Goal: Task Accomplishment & Management: Complete application form

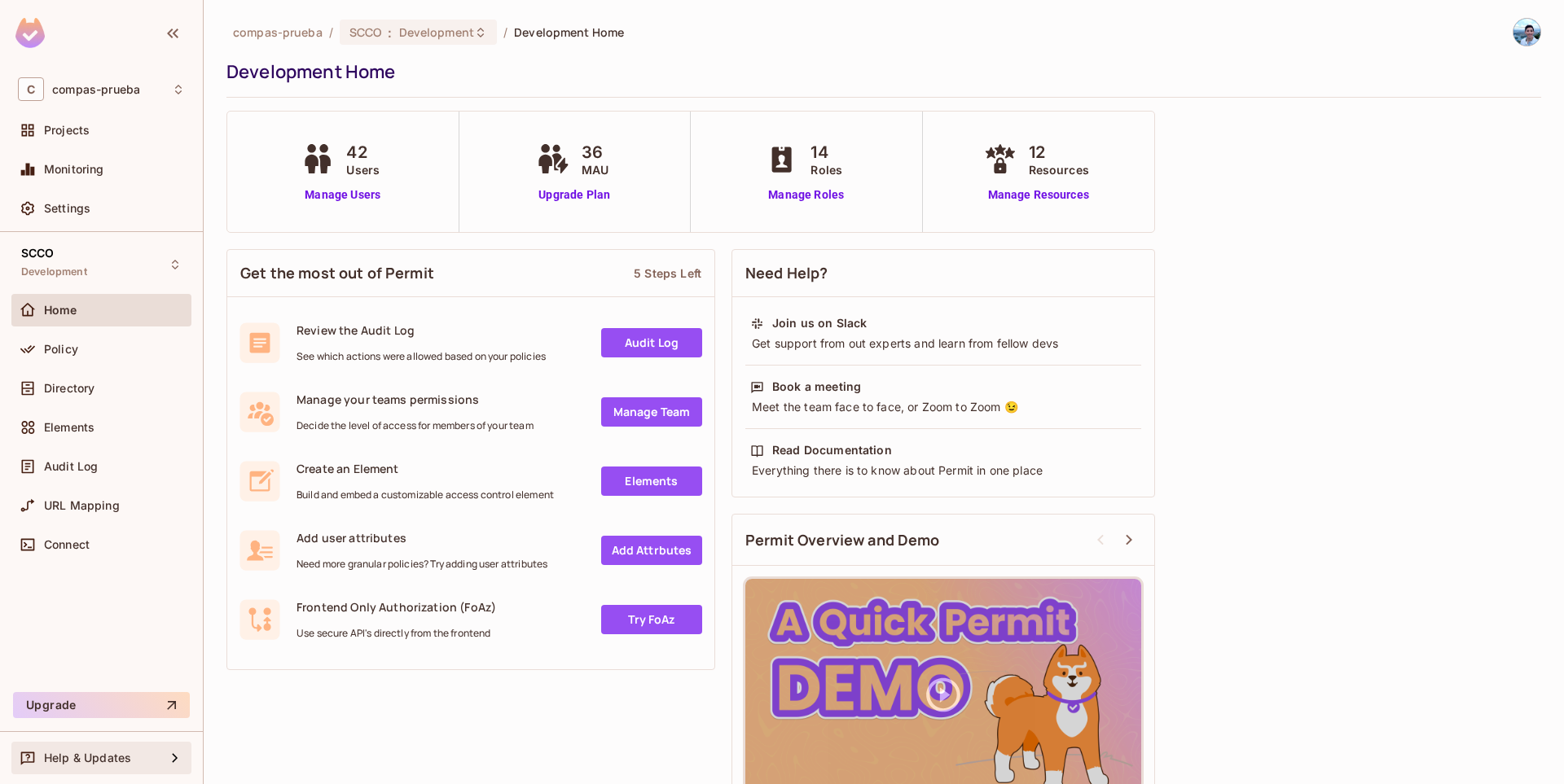
click at [56, 746] on div "Help & Updates" at bounding box center [101, 758] width 180 height 33
click at [42, 759] on div at bounding box center [31, 757] width 26 height 19
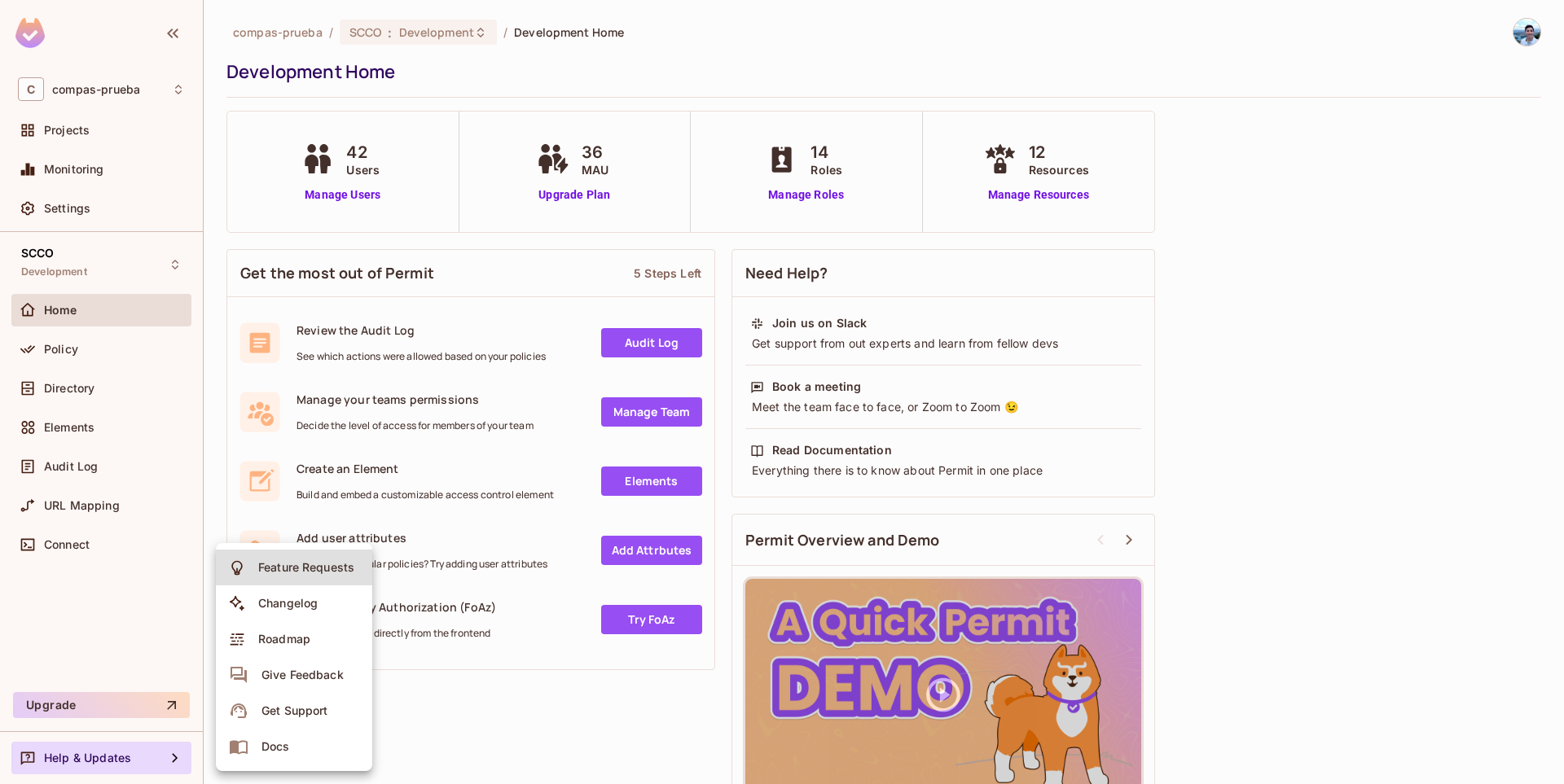
click at [259, 744] on span "Docs" at bounding box center [275, 746] width 38 height 26
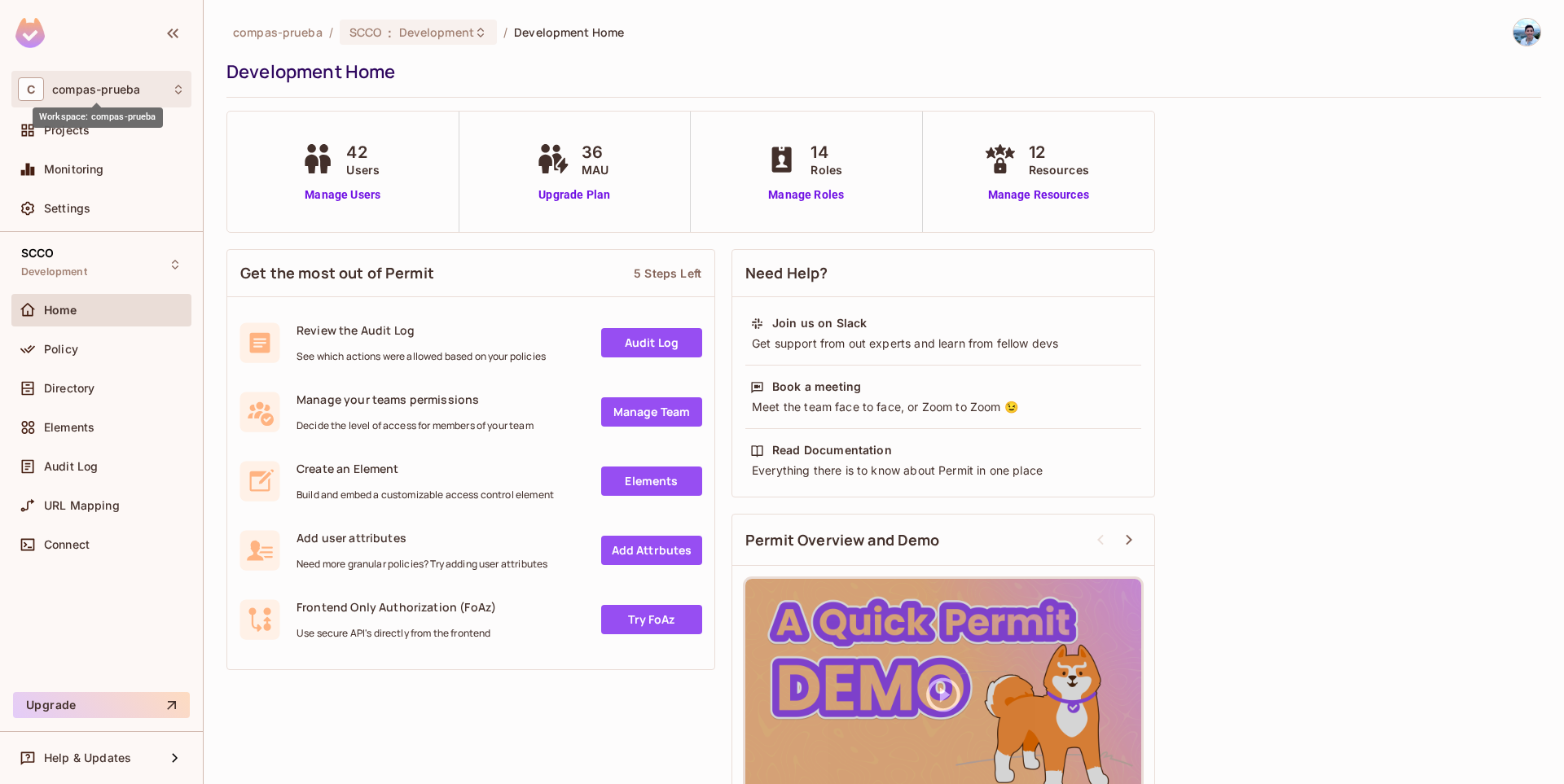
click at [107, 89] on span "compas-prueba" at bounding box center [96, 90] width 88 height 13
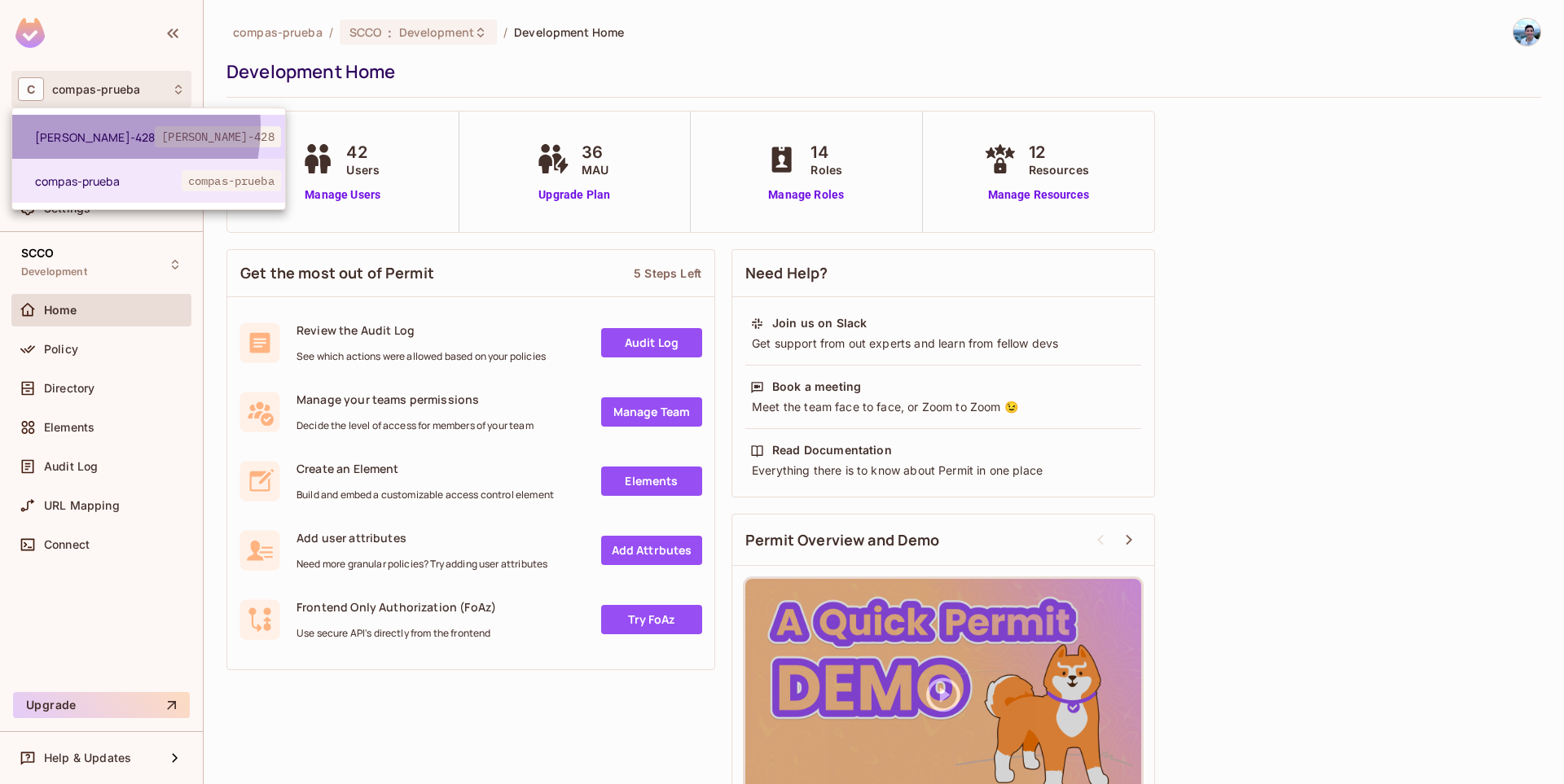
click at [92, 128] on li "John-428 john-428" at bounding box center [148, 137] width 273 height 44
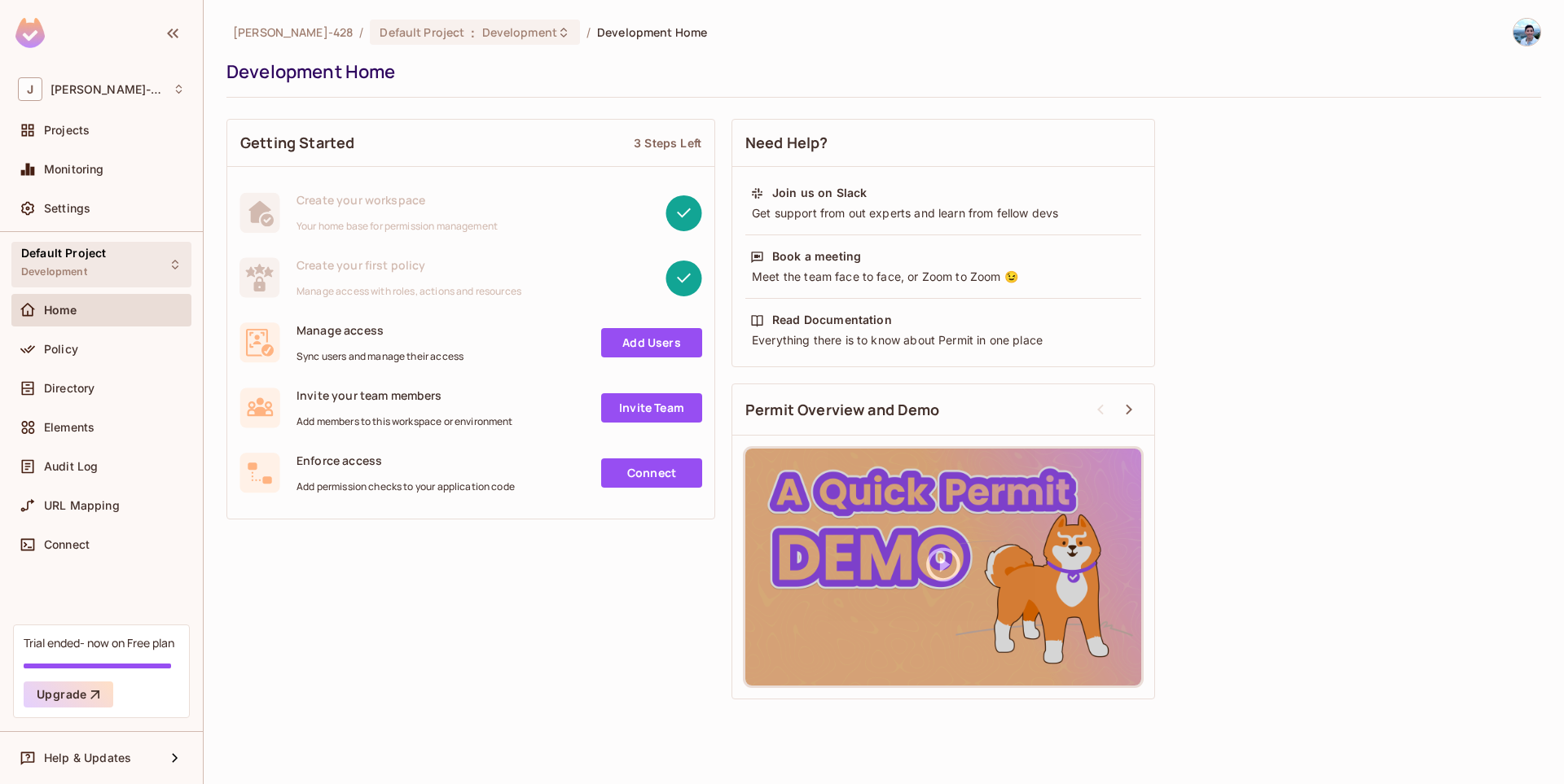
click at [115, 277] on div "Default Project Development" at bounding box center [101, 263] width 180 height 45
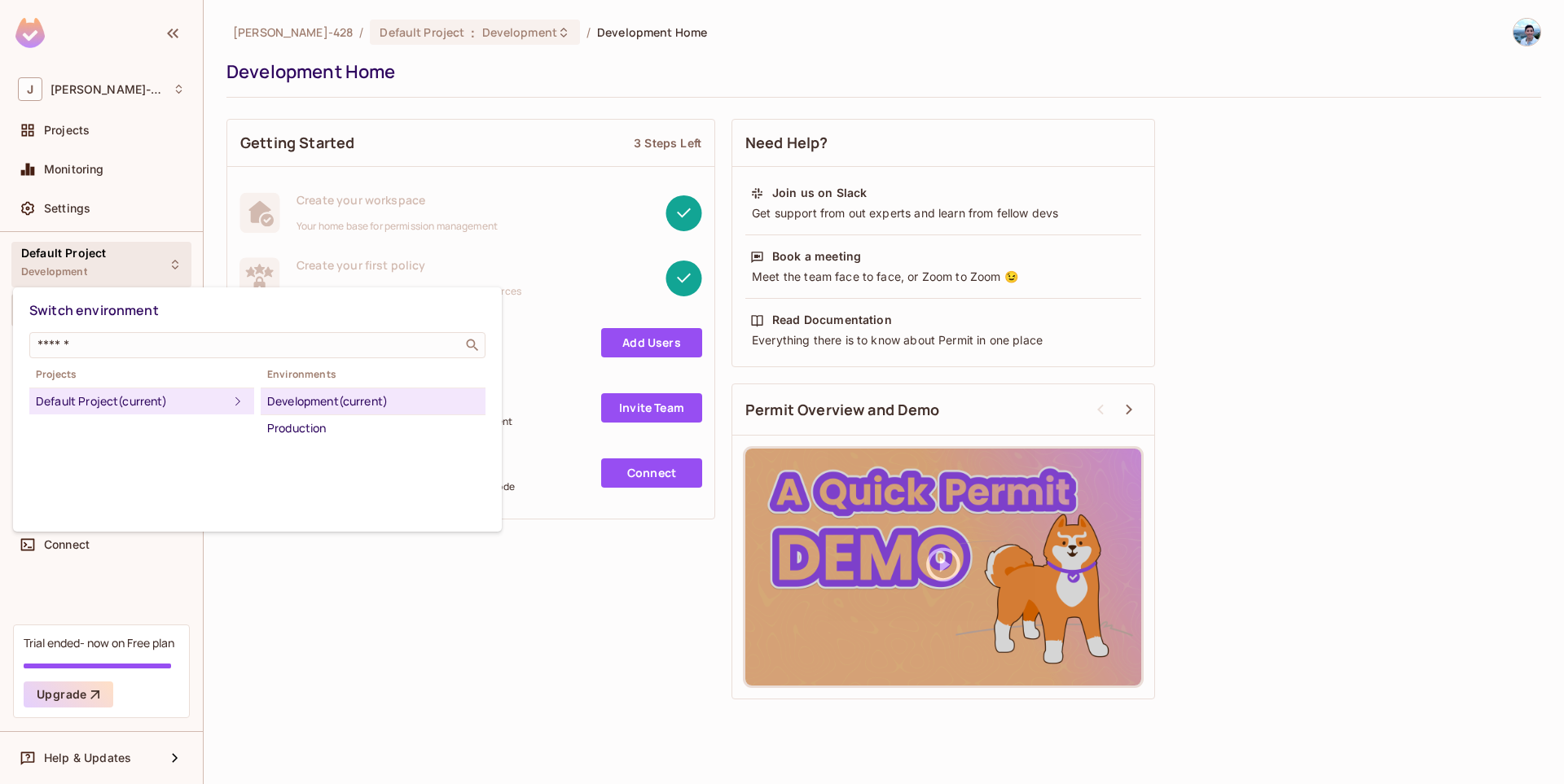
click at [115, 276] on div at bounding box center [782, 392] width 1564 height 784
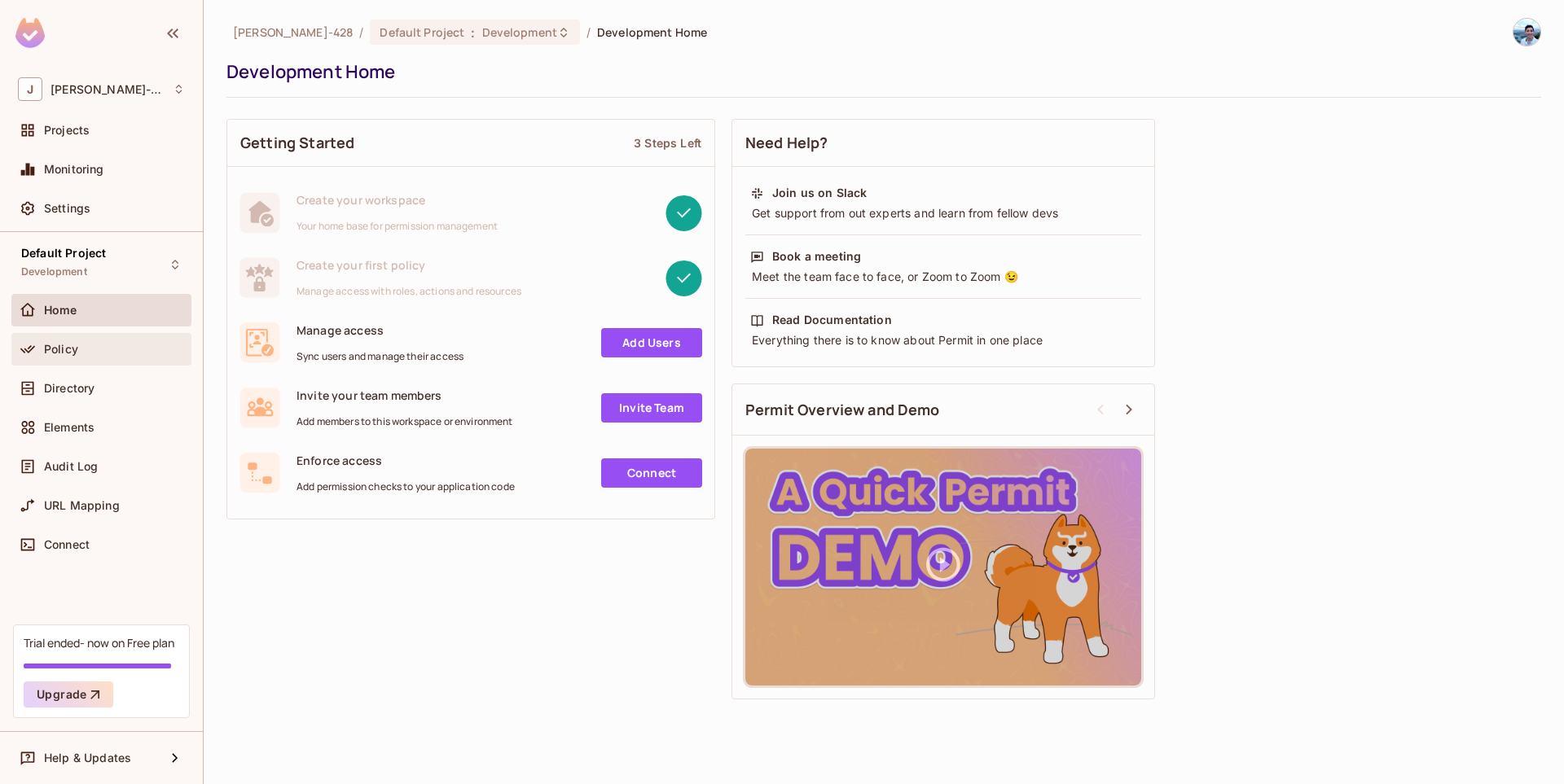
click at [82, 358] on div "Policy" at bounding box center [102, 349] width 167 height 19
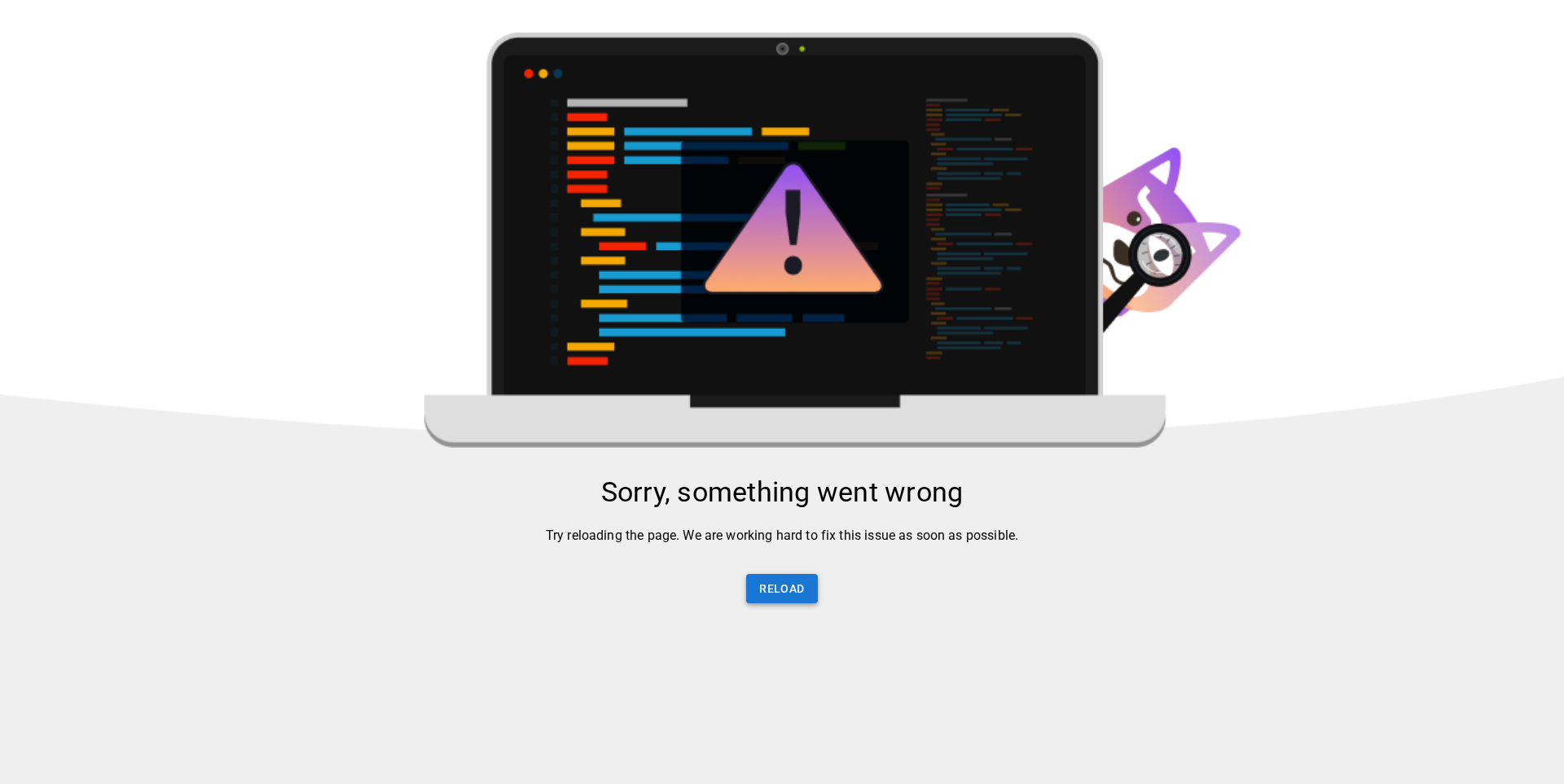
click at [800, 586] on button "Reload" at bounding box center [781, 589] width 70 height 30
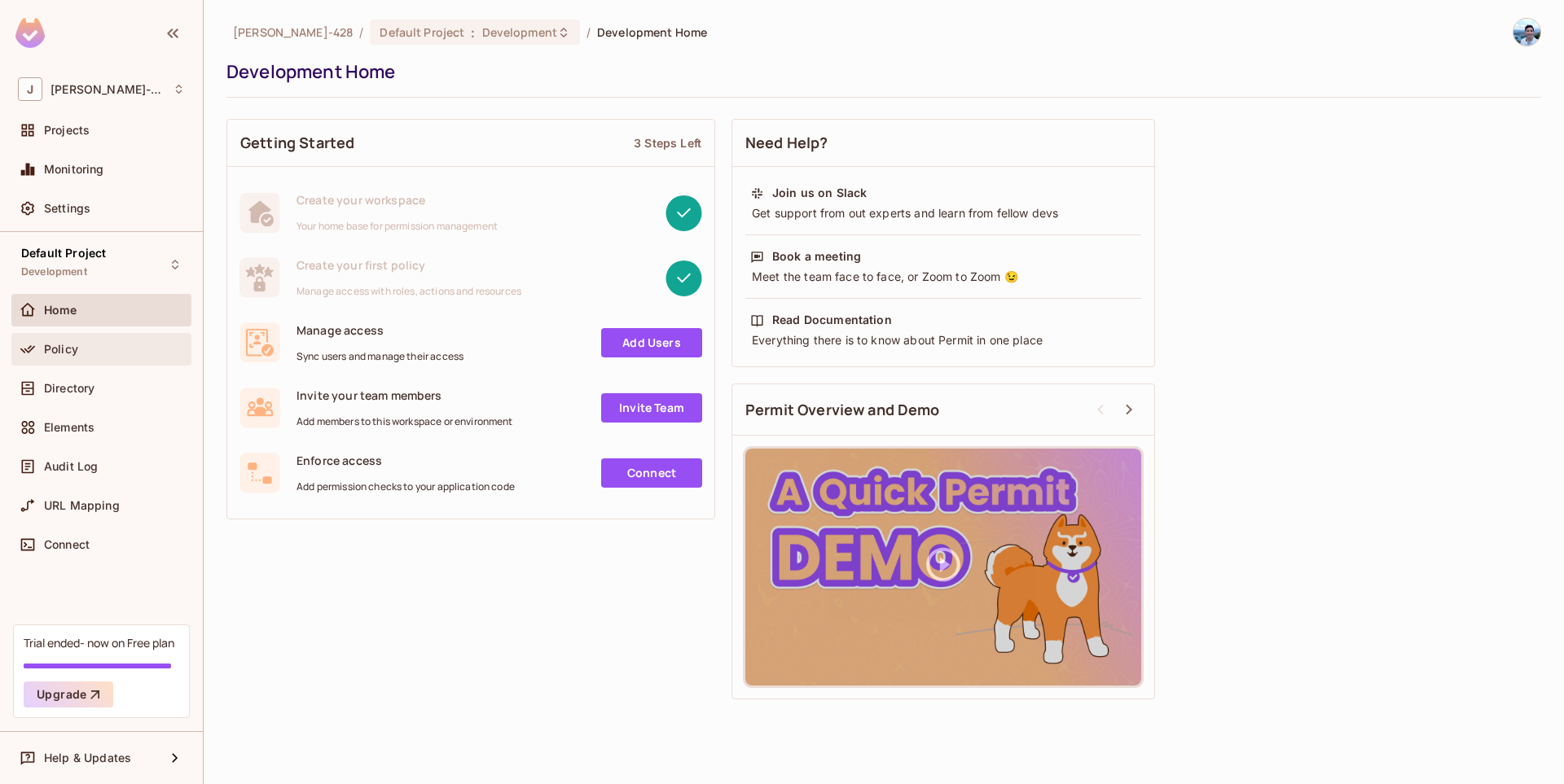
click at [89, 356] on div "Policy" at bounding box center [102, 349] width 167 height 19
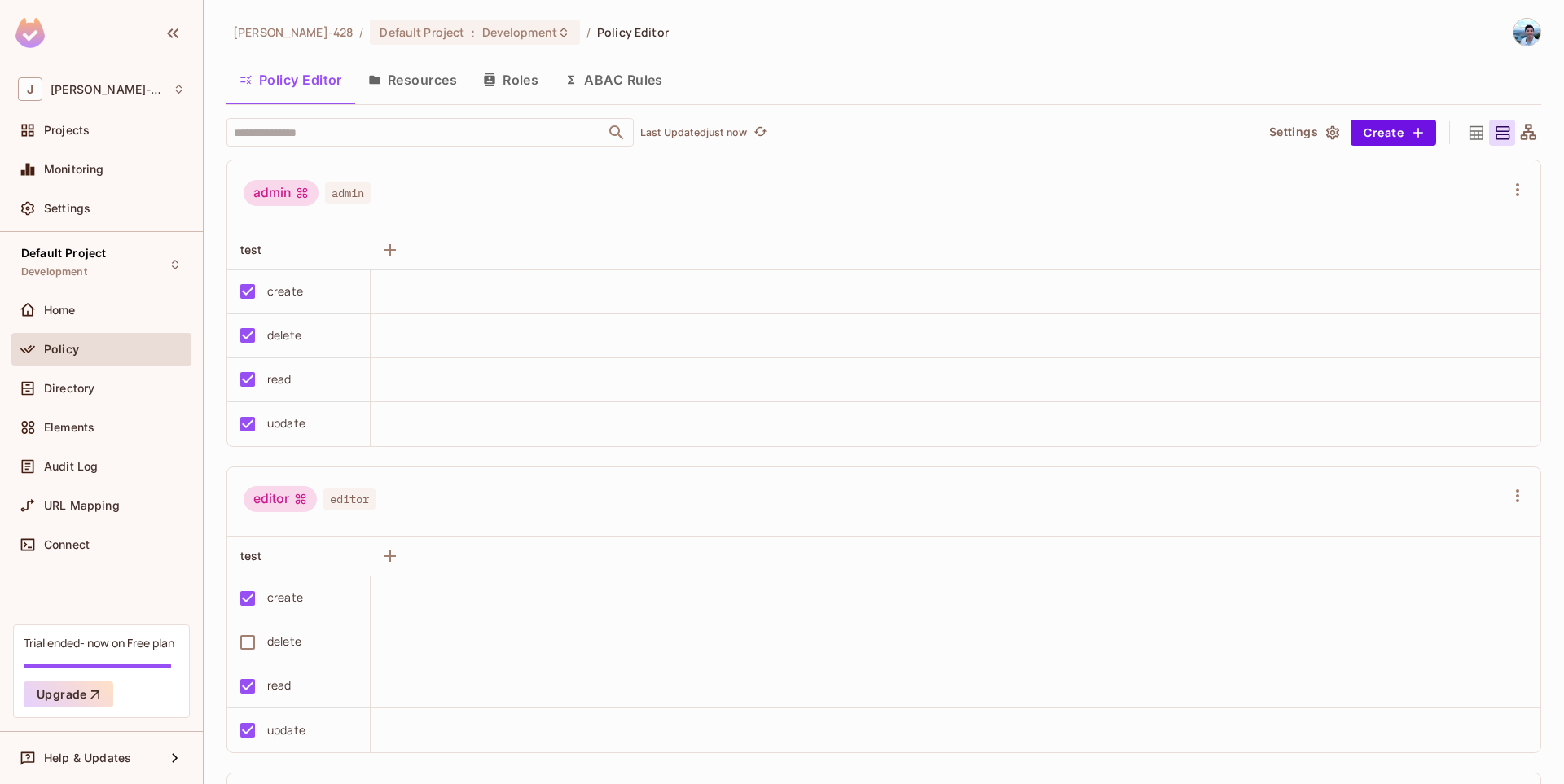
click at [513, 91] on button "Roles" at bounding box center [511, 80] width 81 height 41
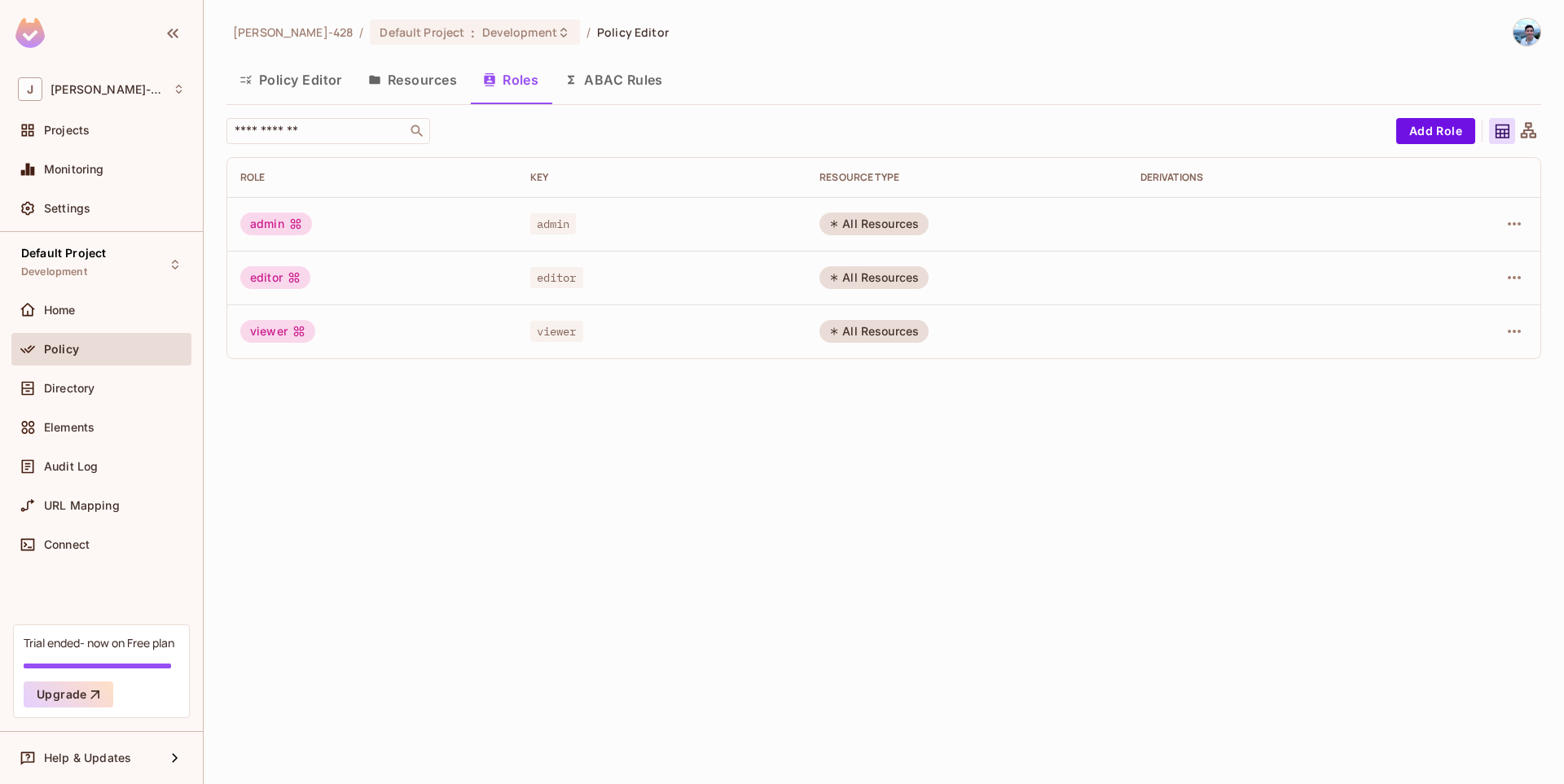
click at [407, 81] on button "Resources" at bounding box center [413, 80] width 115 height 41
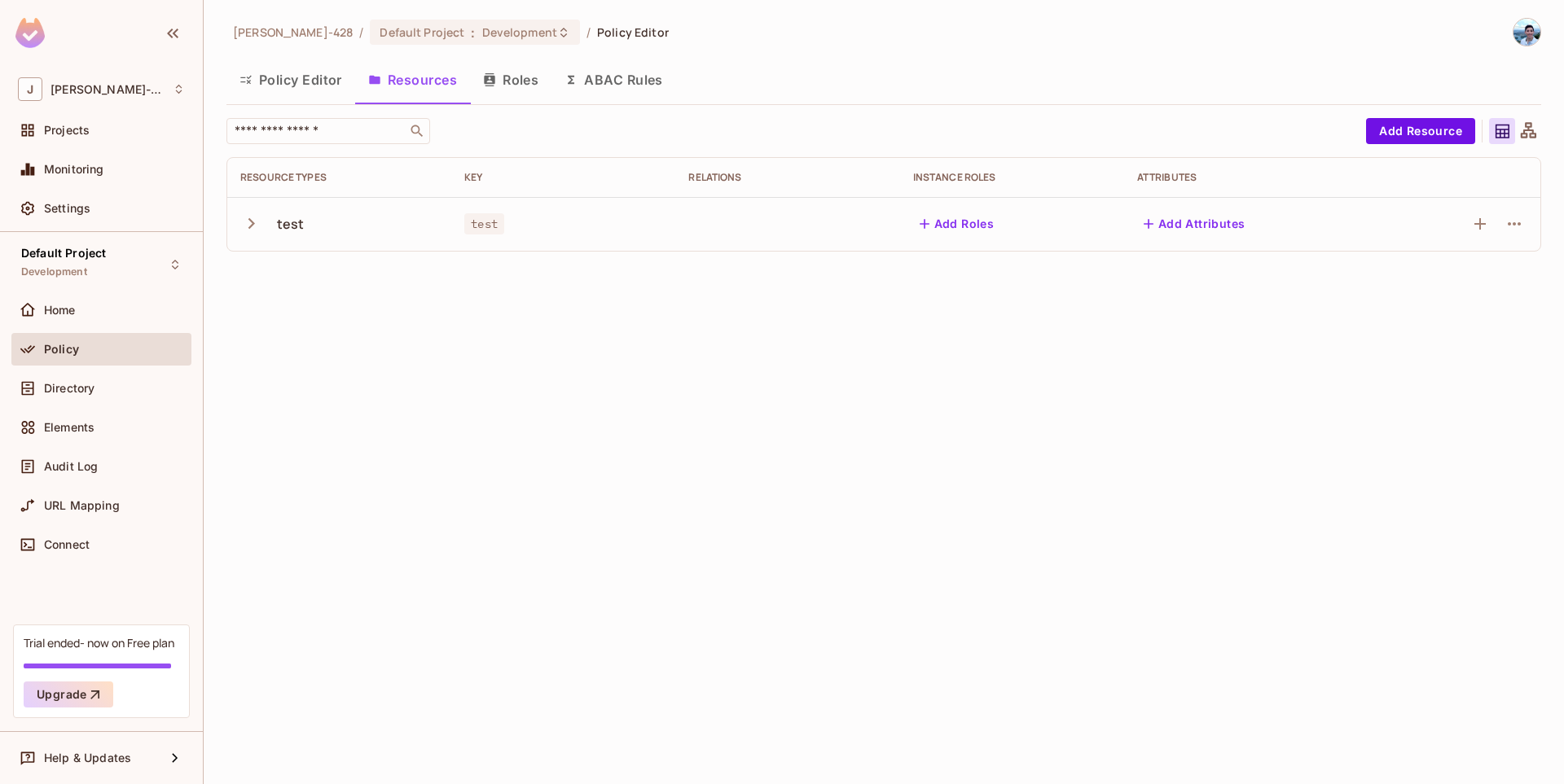
click at [248, 223] on icon "button" at bounding box center [252, 223] width 22 height 22
click at [253, 225] on icon "button" at bounding box center [252, 223] width 11 height 6
click at [253, 225] on icon "button" at bounding box center [251, 224] width 6 height 11
click at [1481, 277] on icon "button" at bounding box center [1480, 277] width 19 height 19
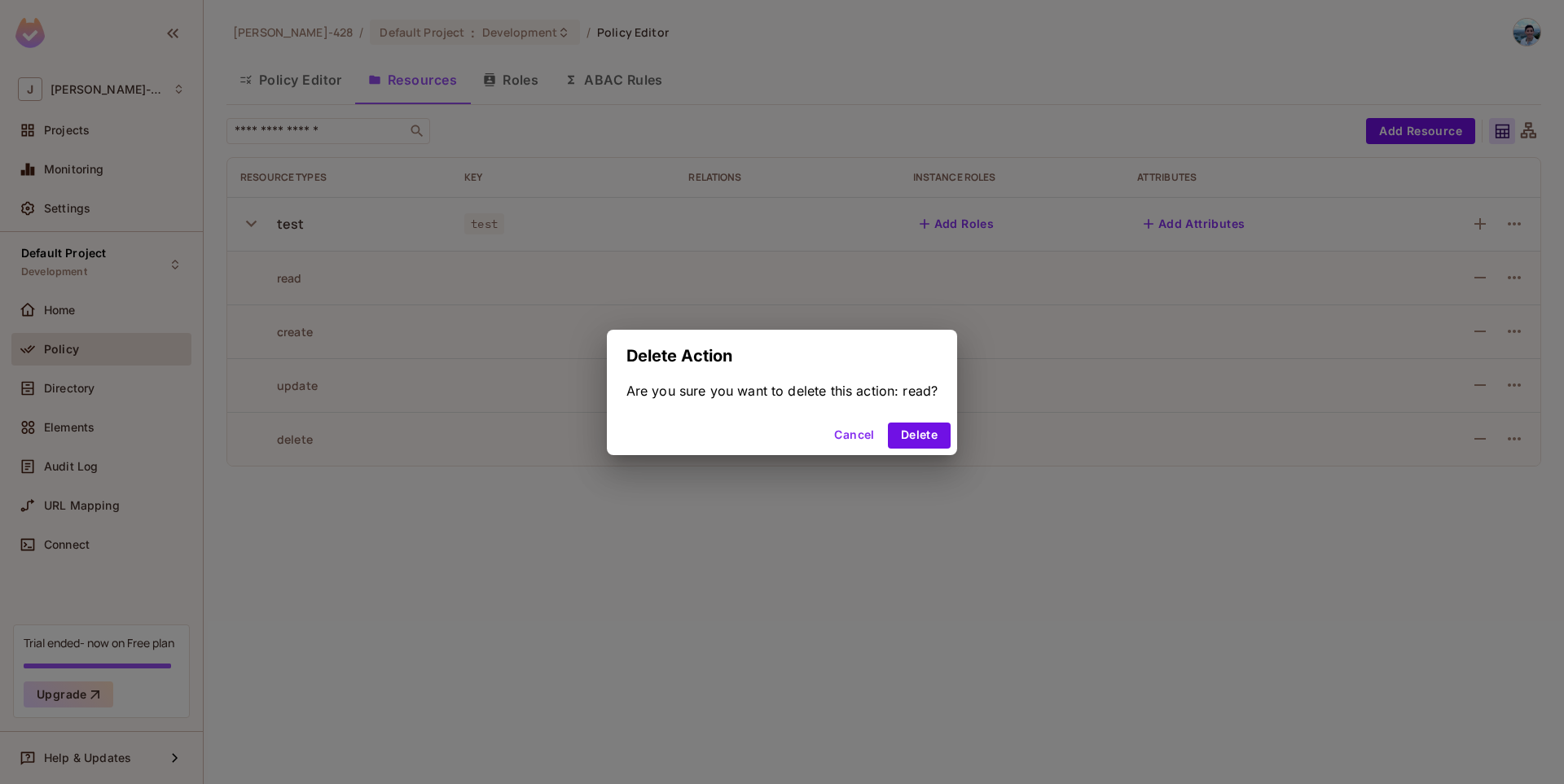
click at [867, 437] on button "Cancel" at bounding box center [854, 435] width 53 height 26
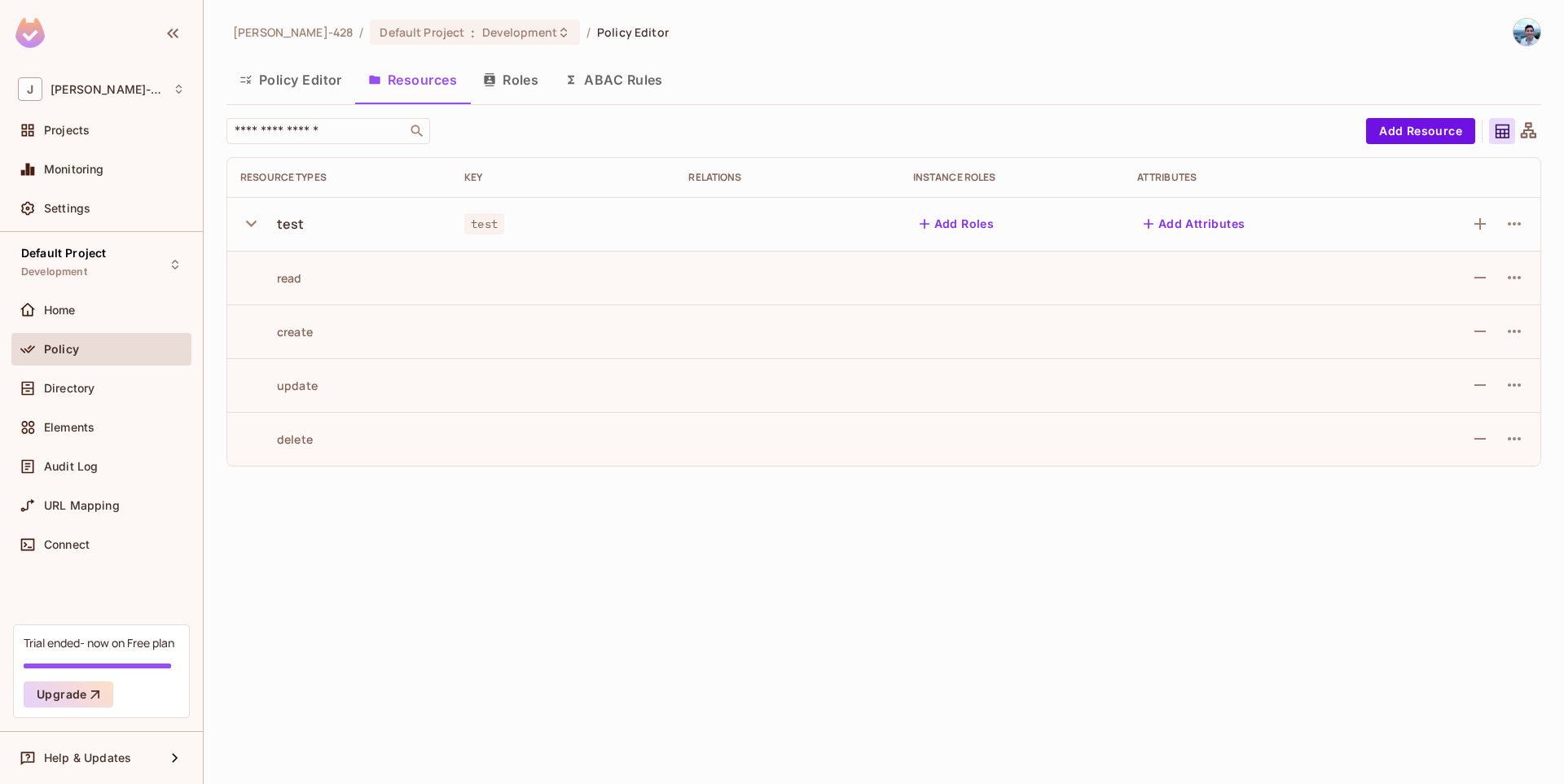
click at [329, 78] on button "Policy Editor" at bounding box center [290, 80] width 129 height 41
click at [329, 78] on div "John-428 / Default Project : Development / Policy Editor Policy Editor Resource…" at bounding box center [884, 392] width 1360 height 784
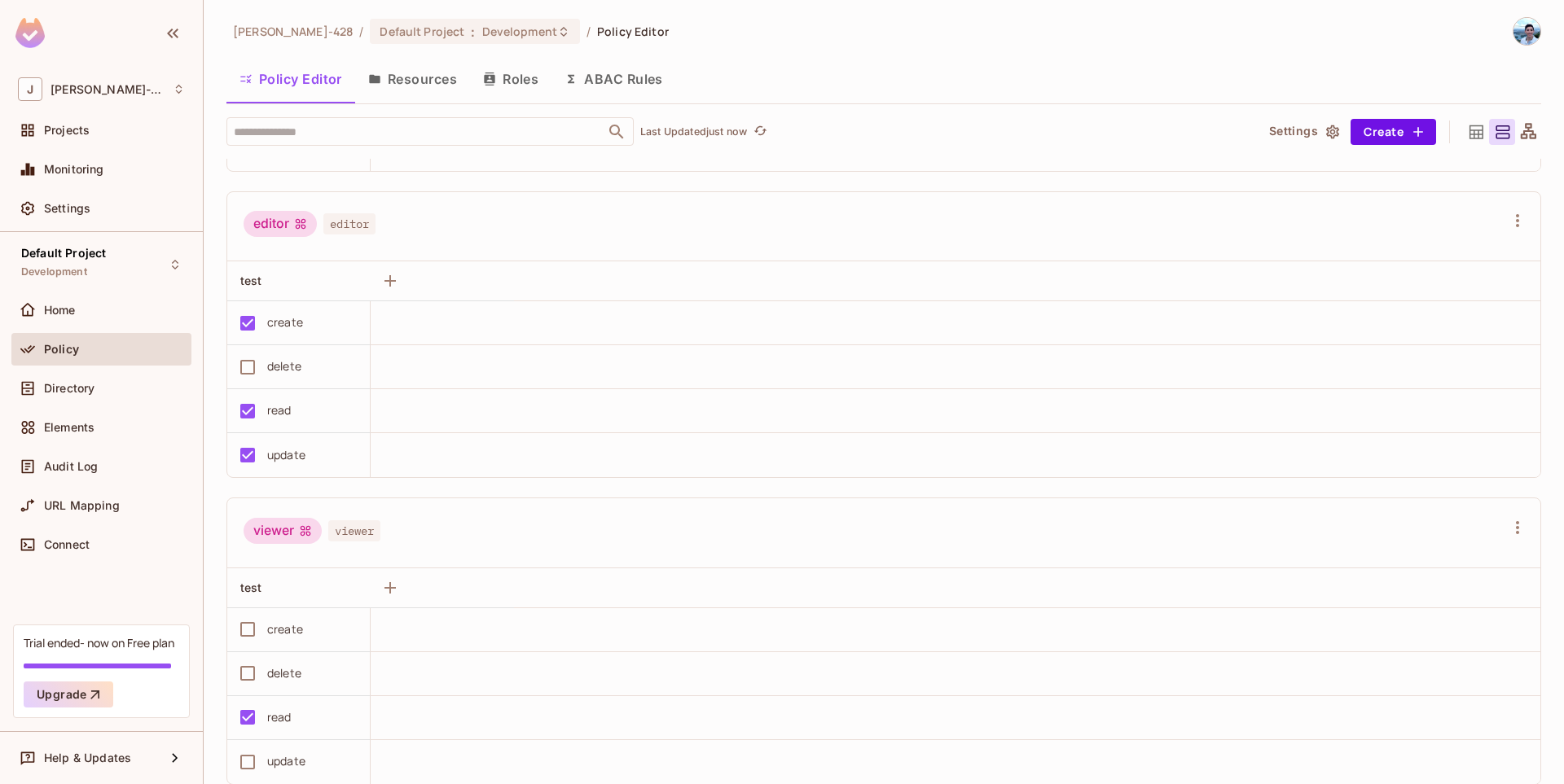
scroll to position [316, 0]
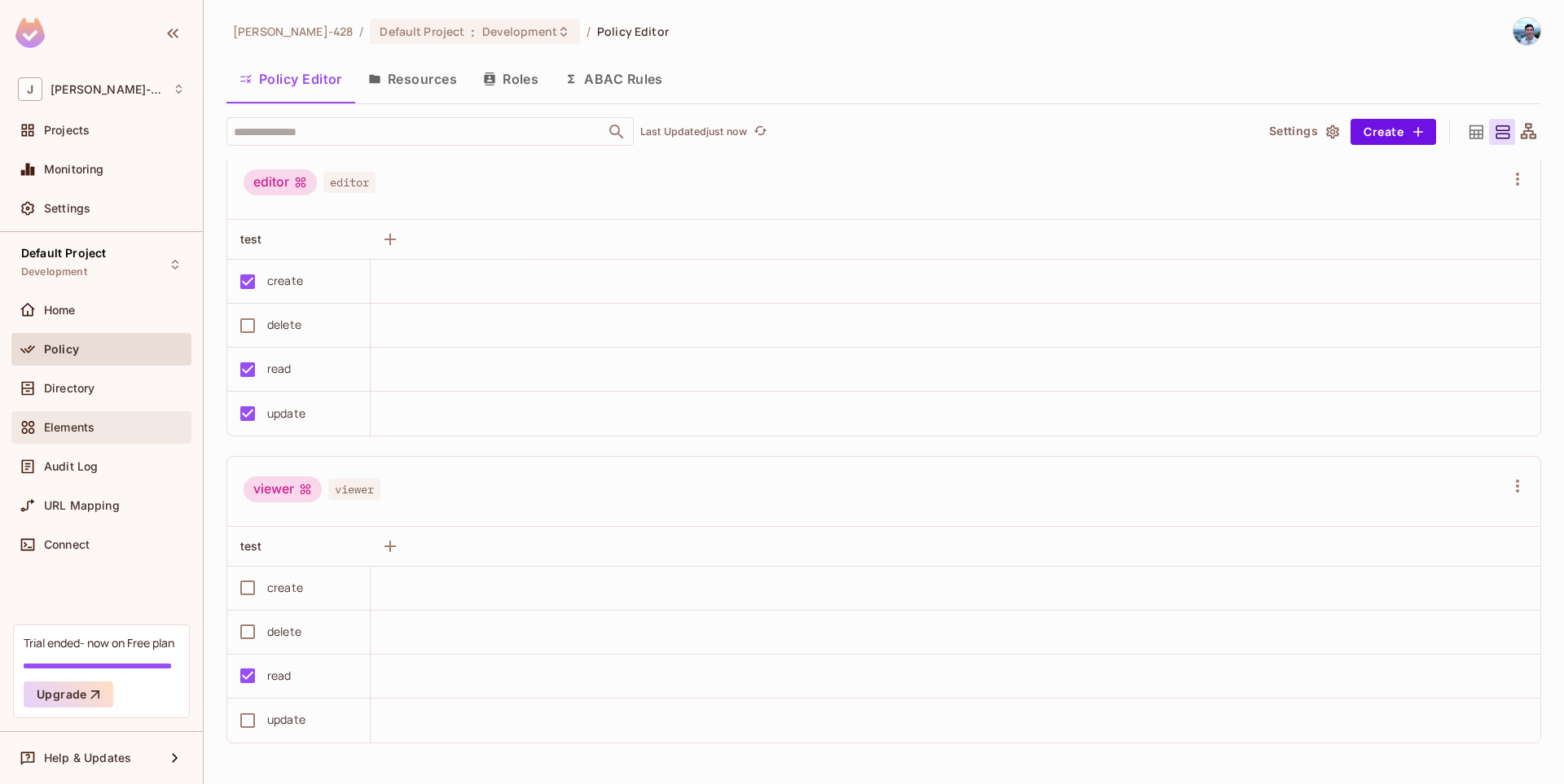
click at [92, 437] on div "Elements" at bounding box center [101, 428] width 180 height 33
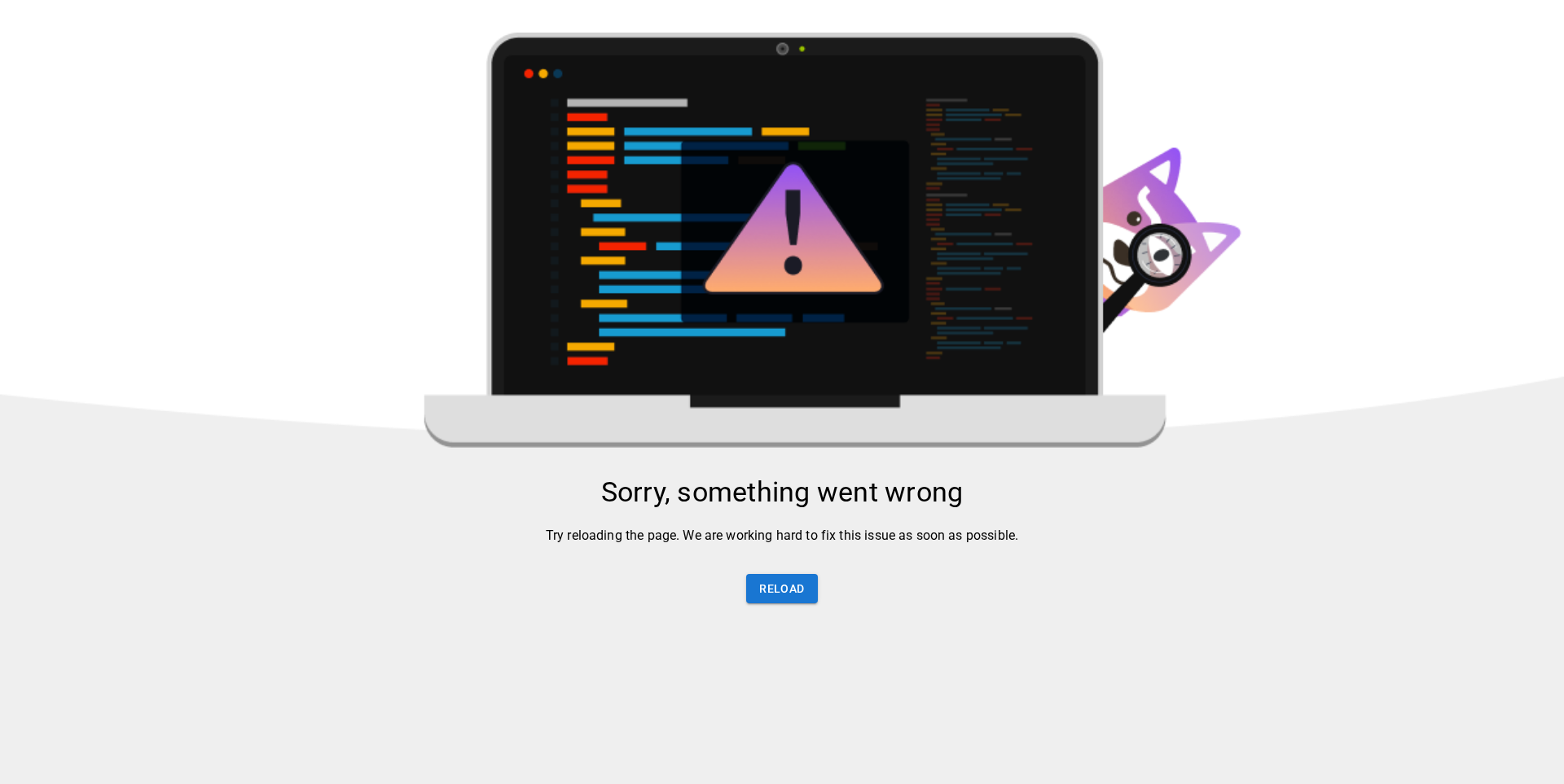
click at [97, 1] on html "Sorry, something went wrong Try reloading the page. We are working hard to fix …" at bounding box center [782, 468] width 1564 height 938
click at [796, 595] on button "Reload" at bounding box center [781, 589] width 70 height 30
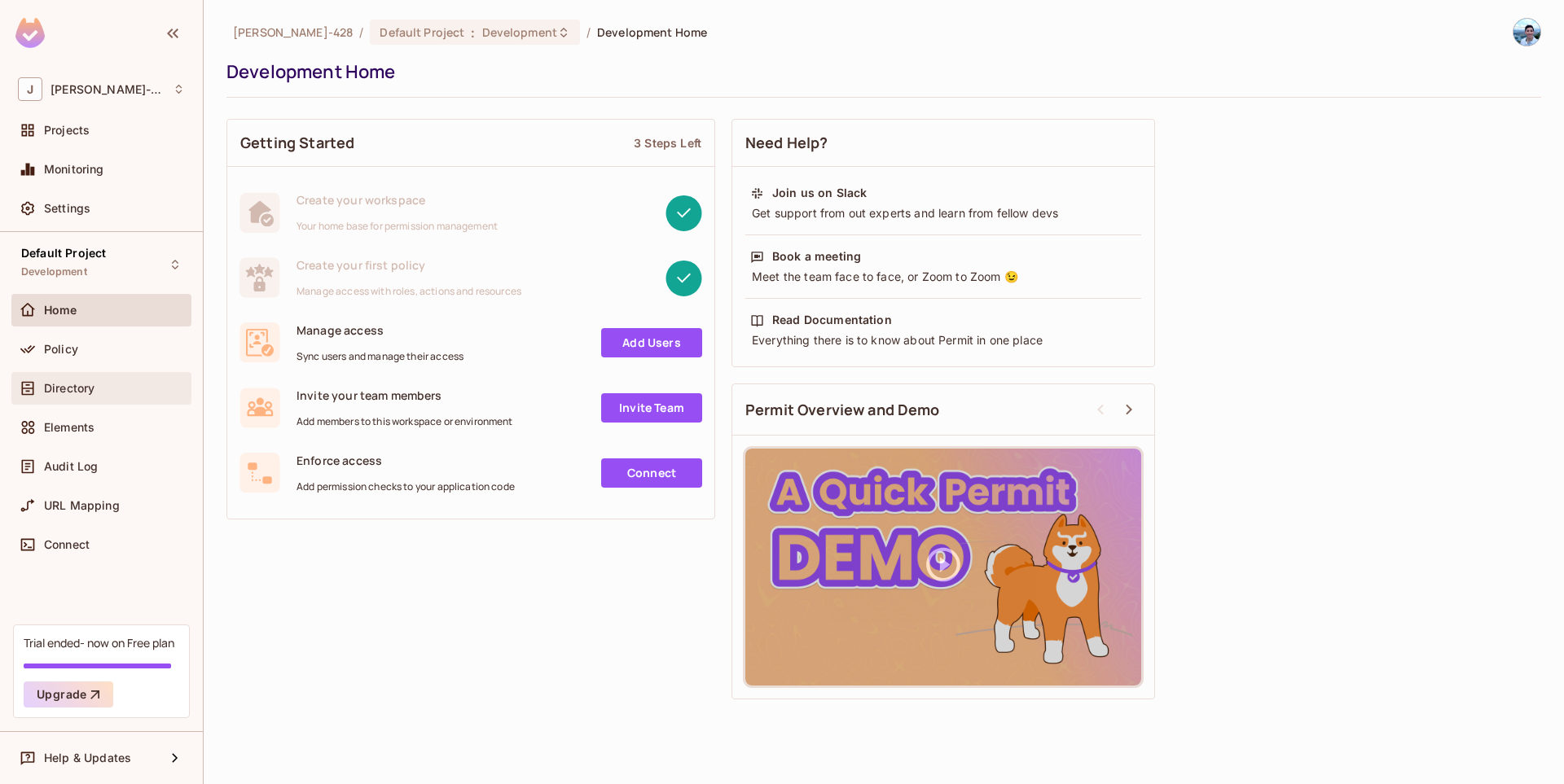
click at [87, 388] on span "Directory" at bounding box center [69, 388] width 50 height 13
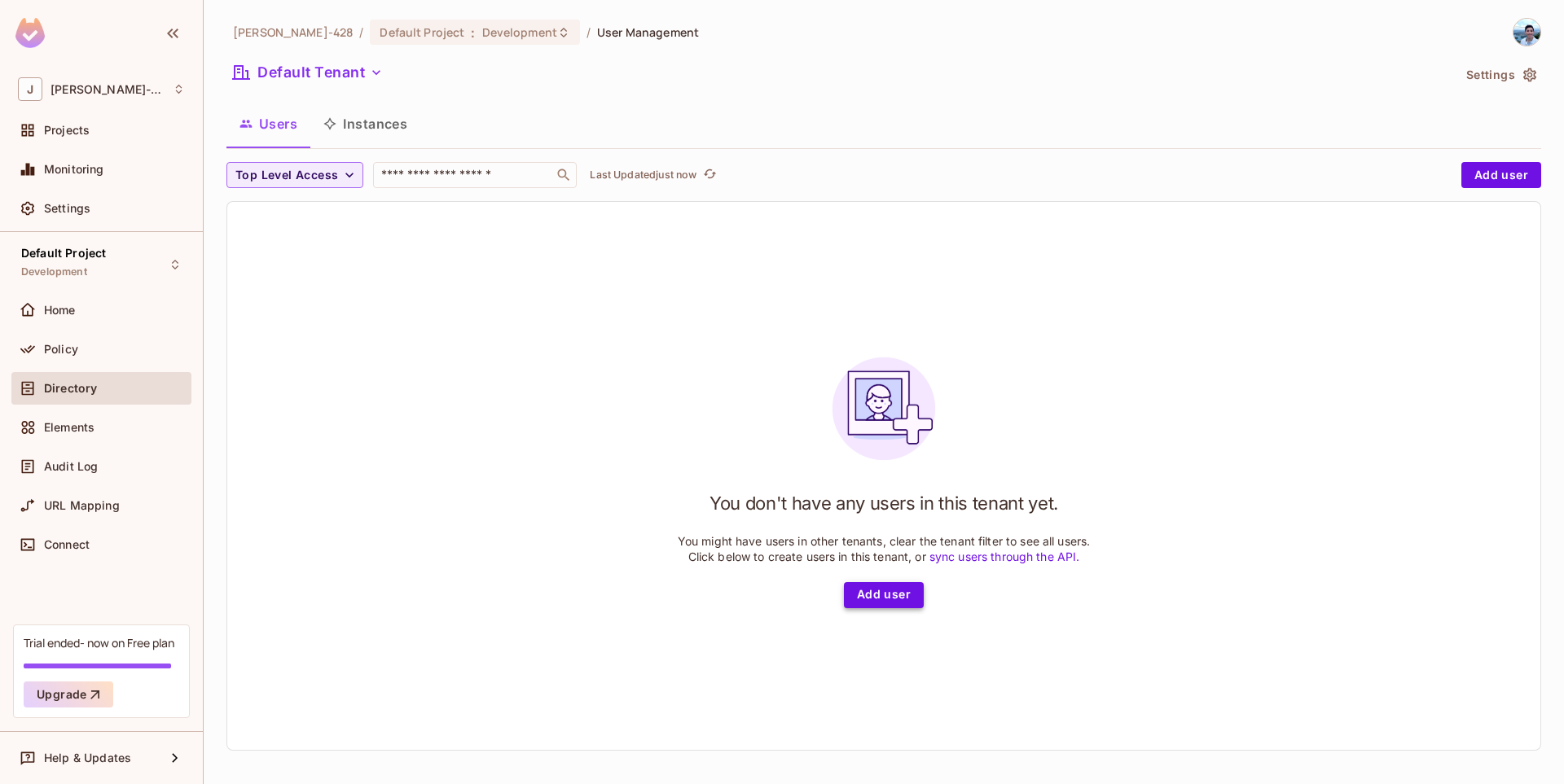
click at [906, 582] on button "Add user" at bounding box center [883, 595] width 80 height 26
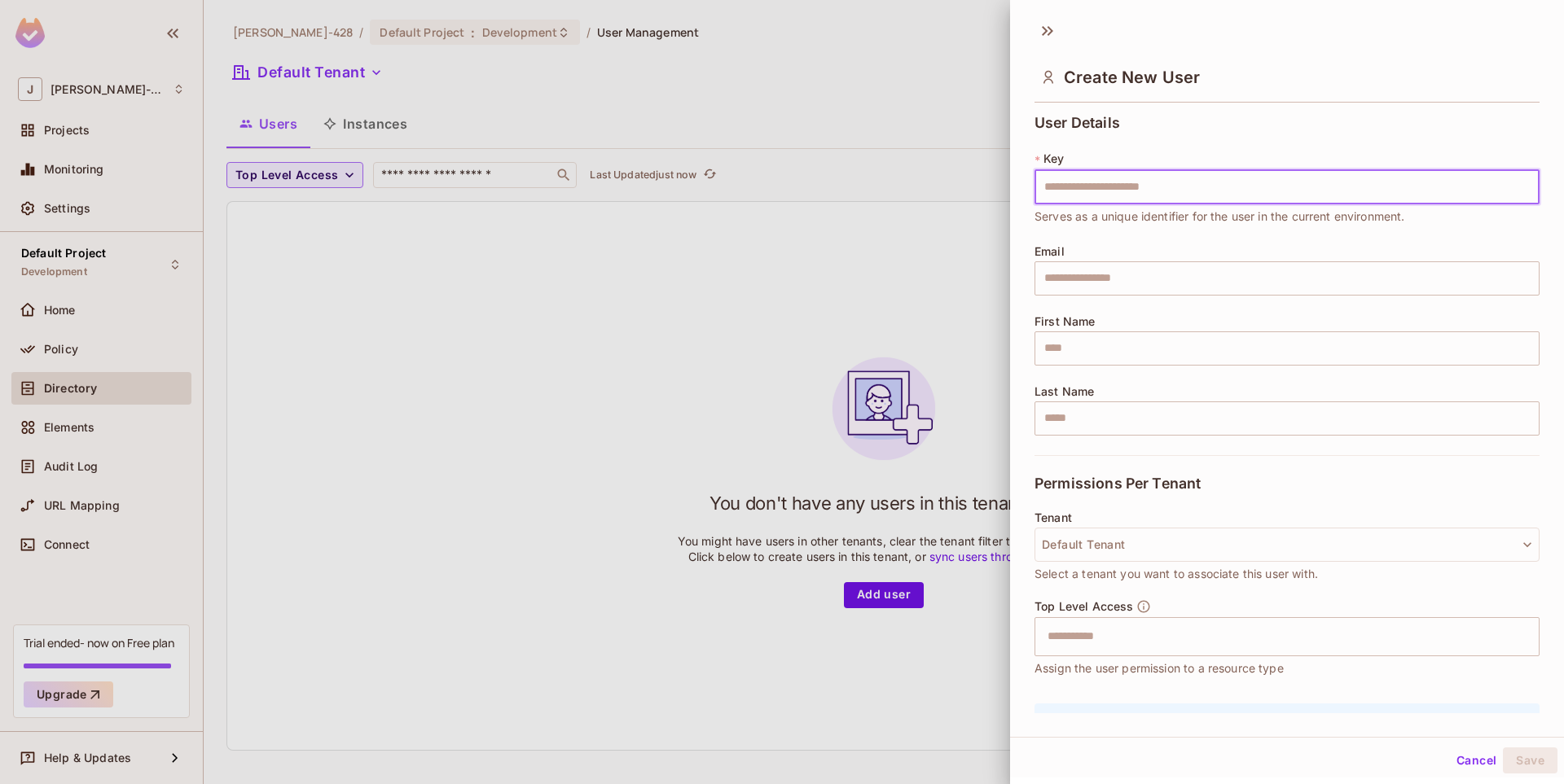
click at [1119, 191] on input "text" at bounding box center [1287, 187] width 505 height 34
type input "*"
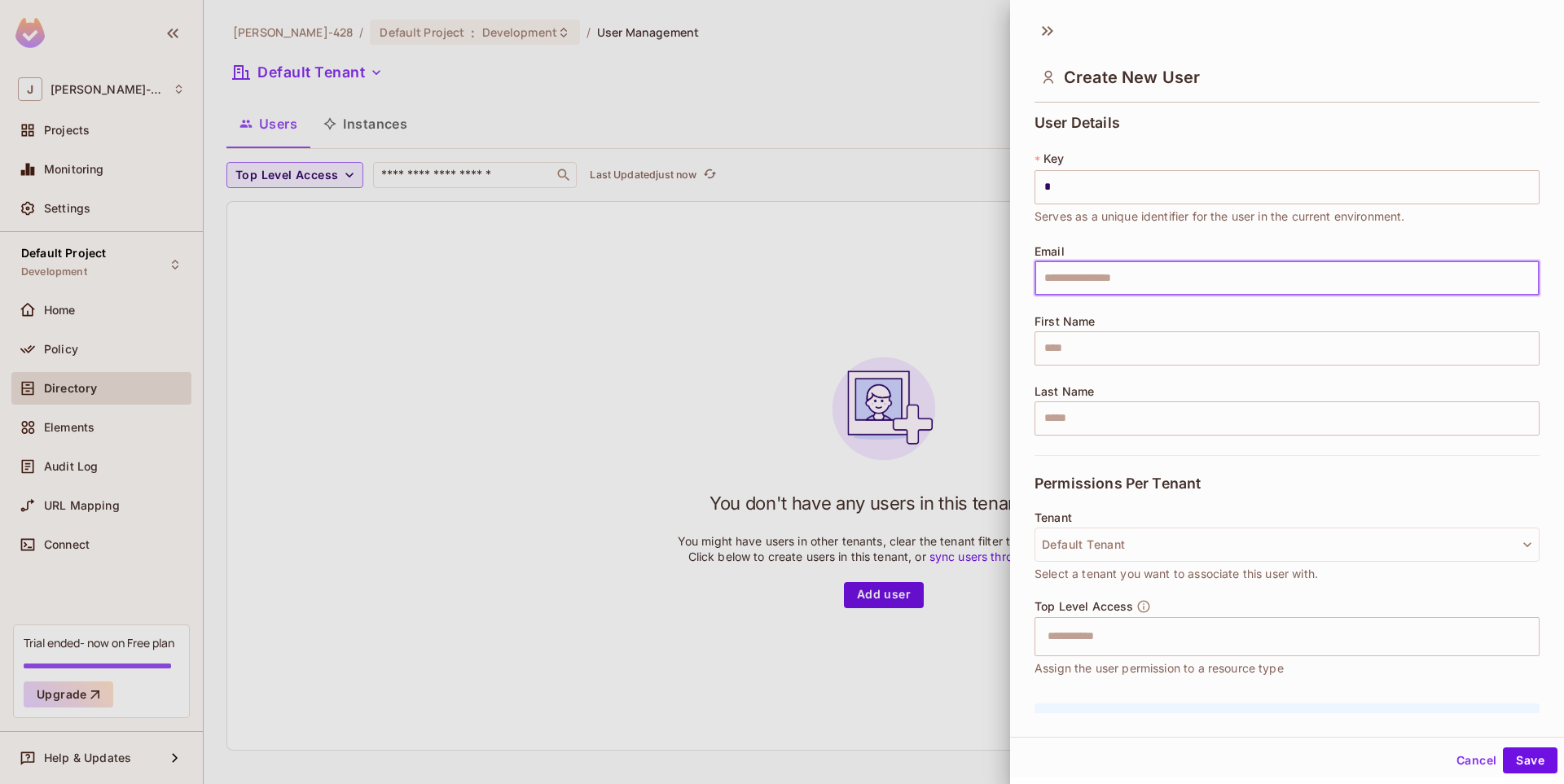
click at [1145, 271] on input "text" at bounding box center [1287, 278] width 505 height 34
type input "**********"
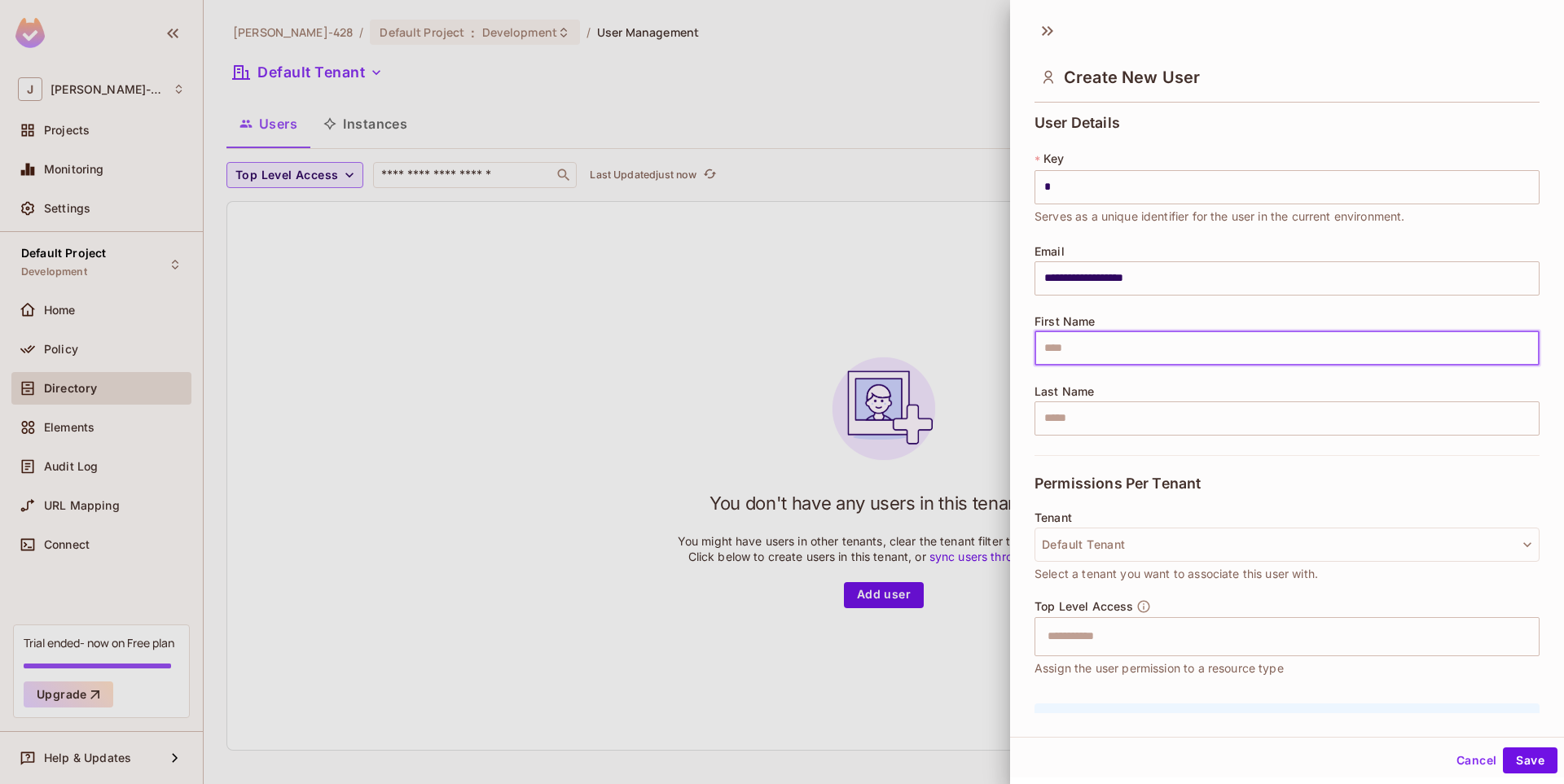
click at [1172, 340] on input "text" at bounding box center [1287, 348] width 505 height 34
type input "****"
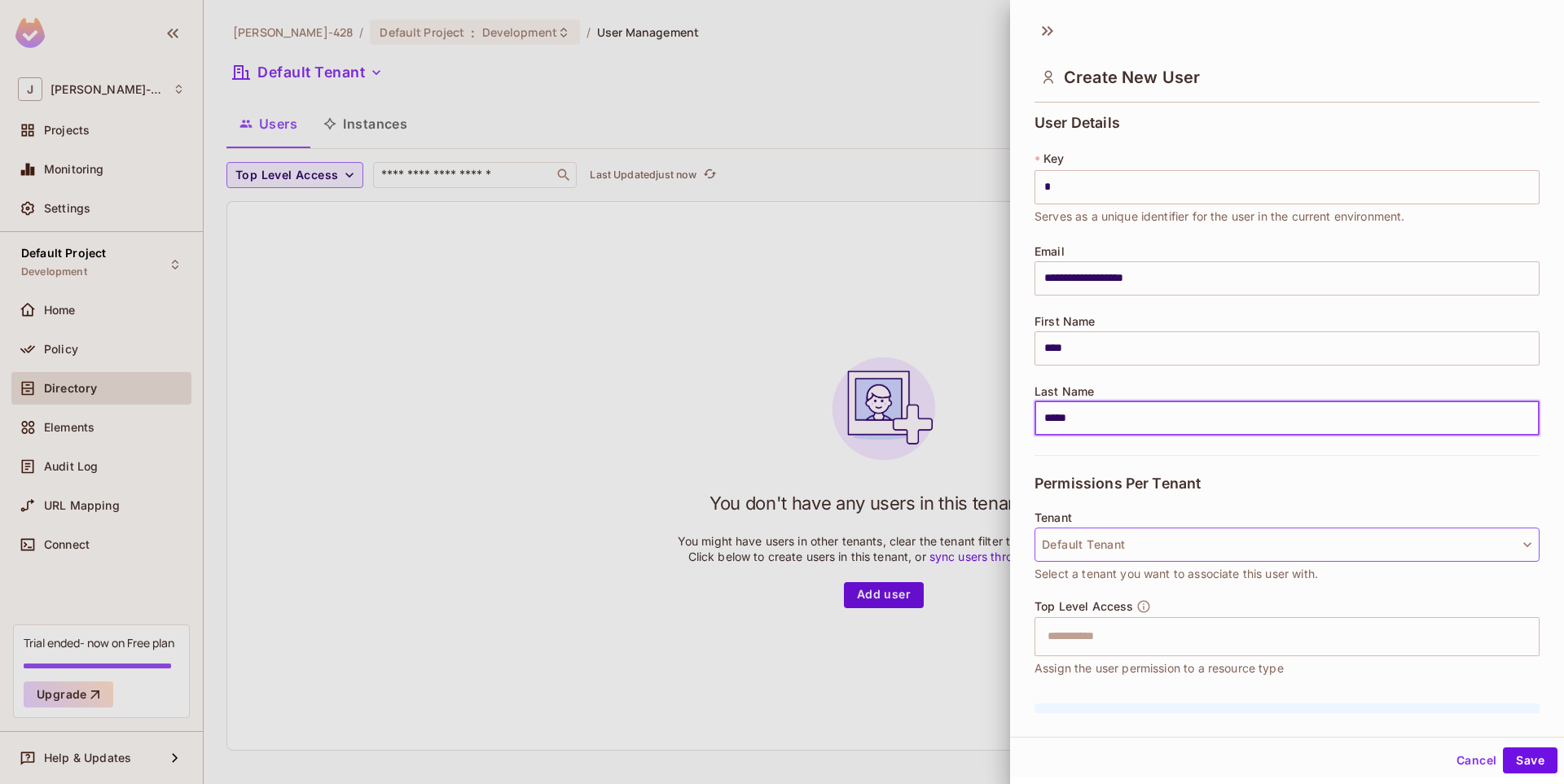
type input "*****"
click at [1348, 548] on button "Default Tenant" at bounding box center [1287, 544] width 505 height 34
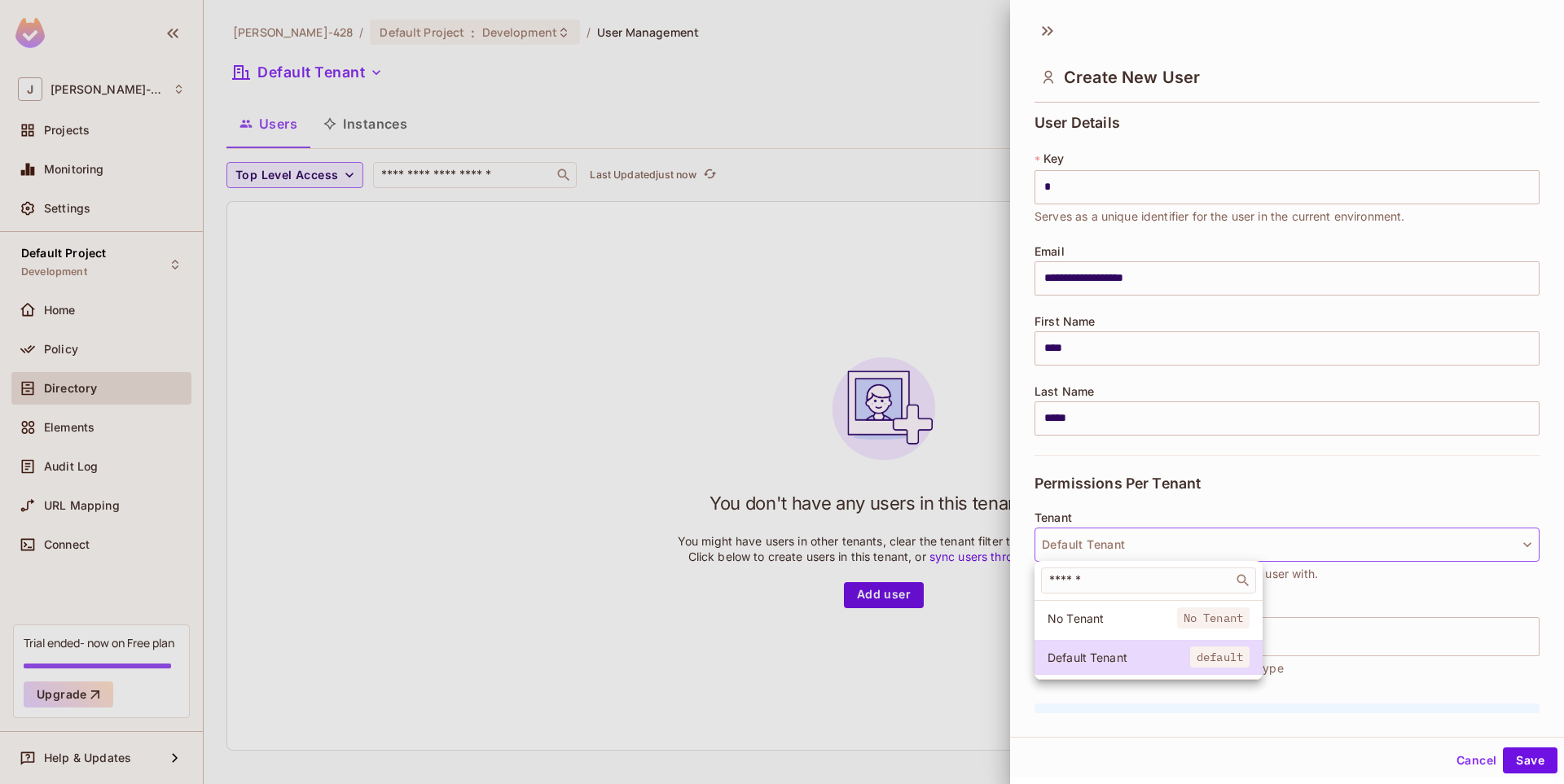
click at [1348, 547] on div at bounding box center [782, 392] width 1564 height 784
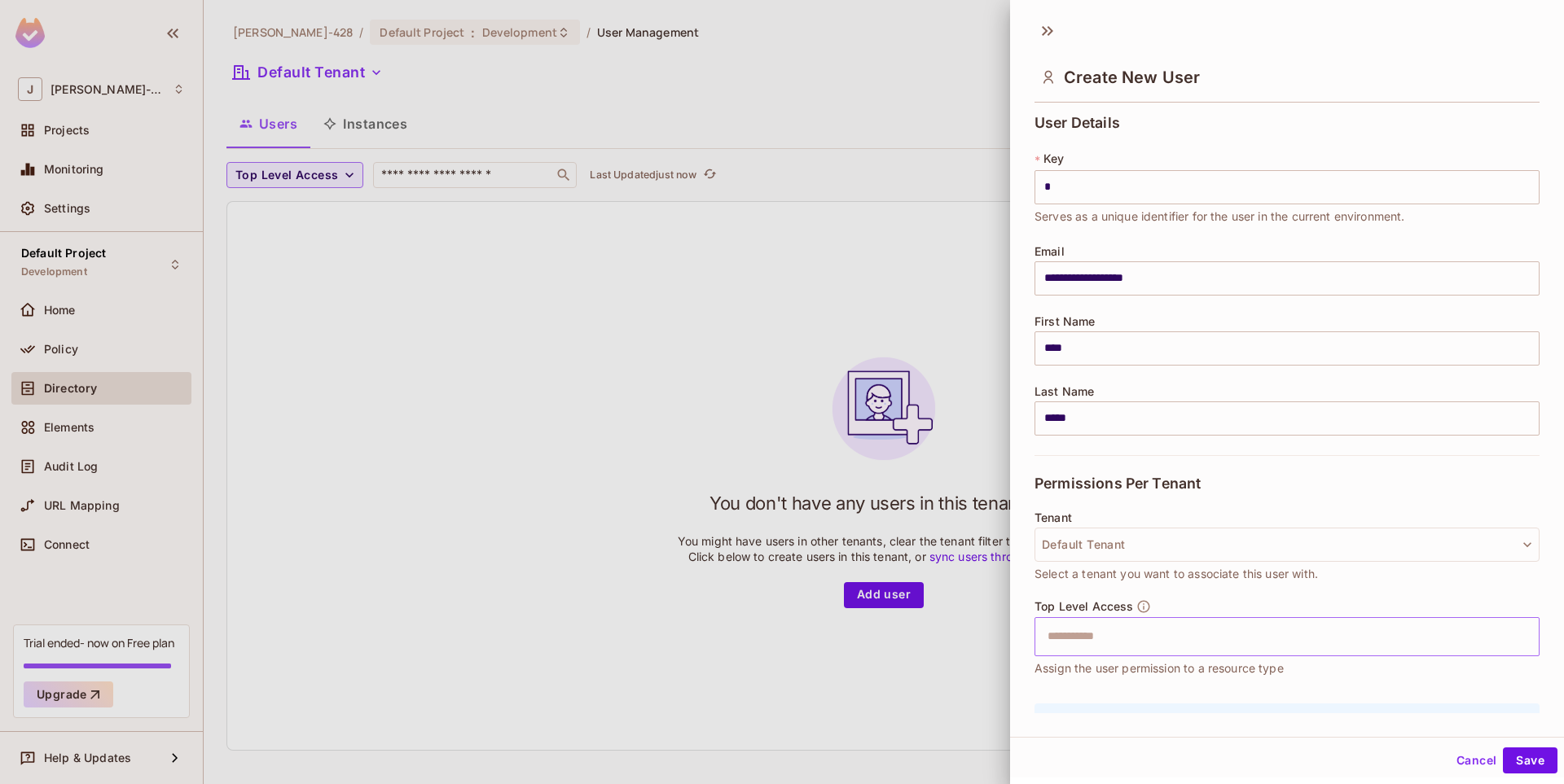
click at [1212, 636] on input "text" at bounding box center [1273, 637] width 470 height 33
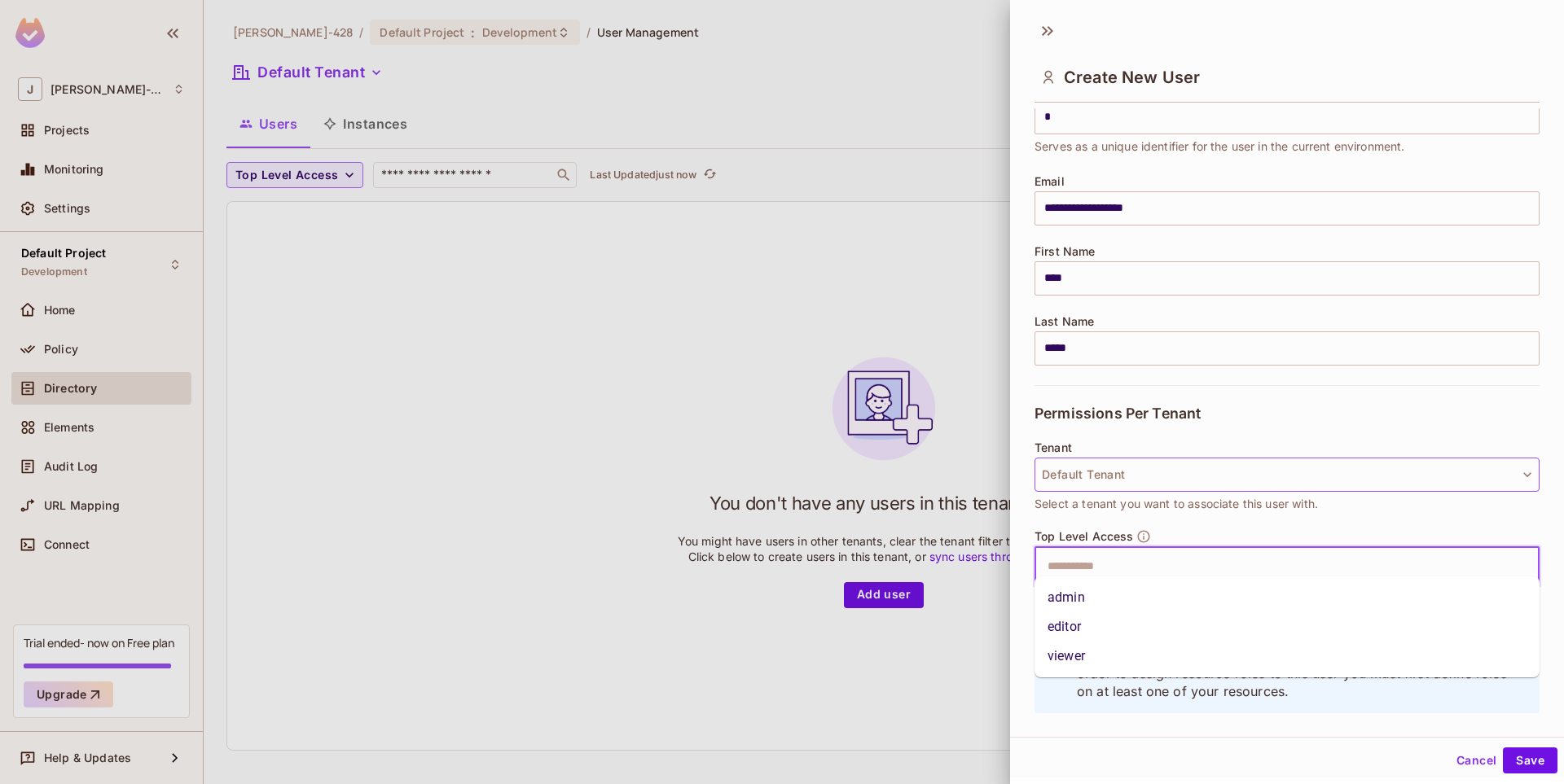
scroll to position [96, 0]
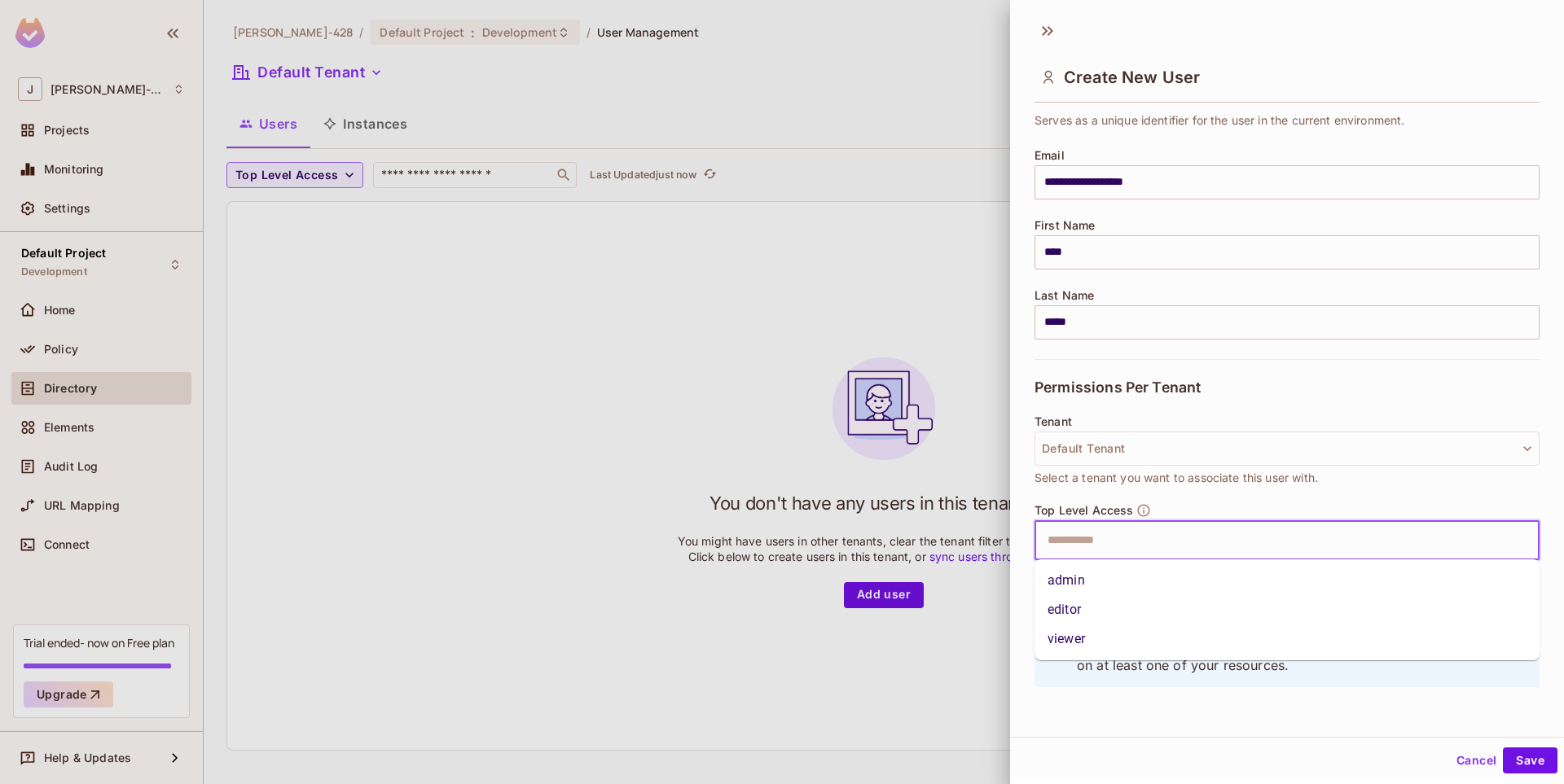
click at [1077, 642] on li "viewer" at bounding box center [1287, 639] width 505 height 29
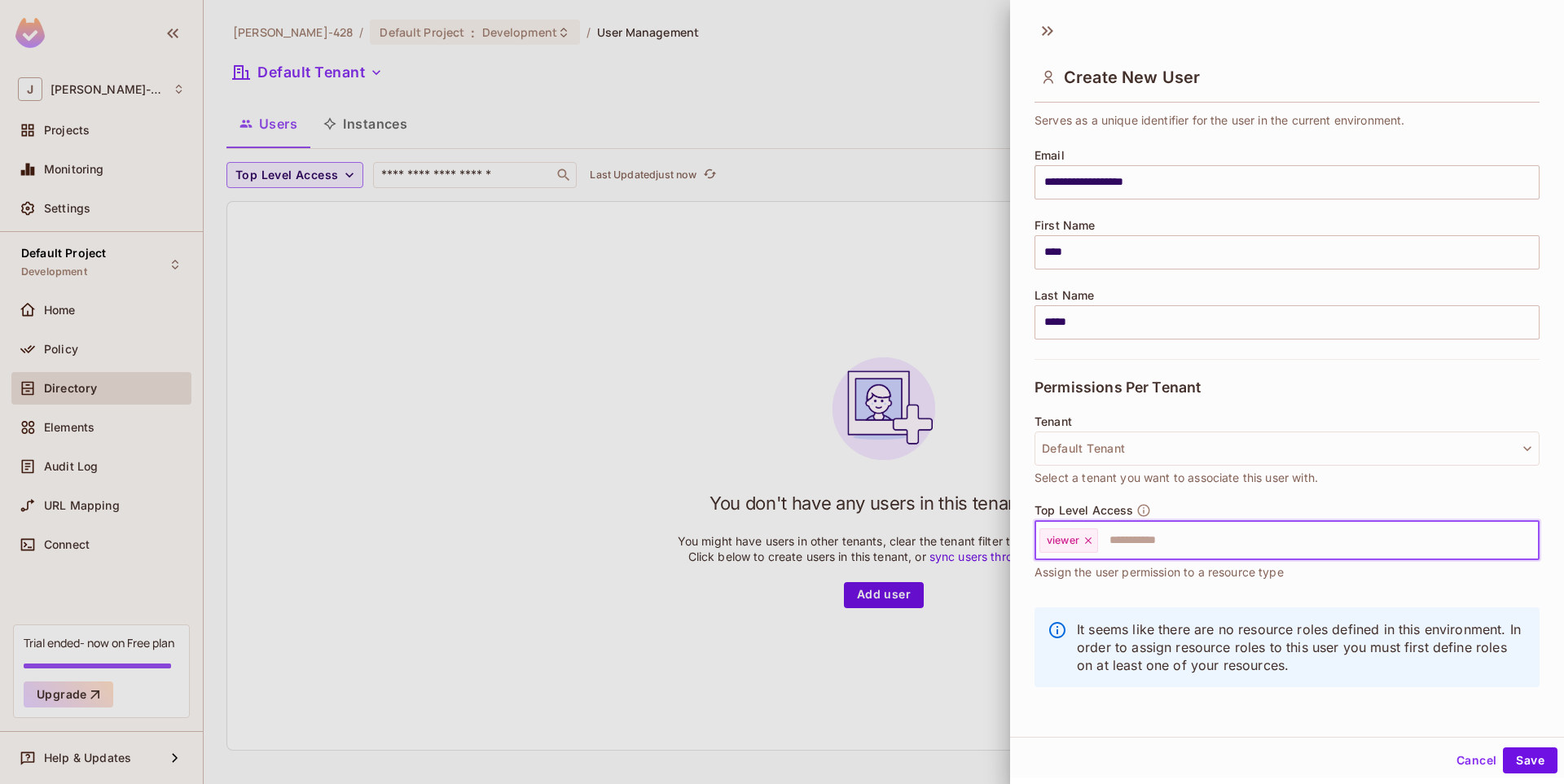
scroll to position [3, 0]
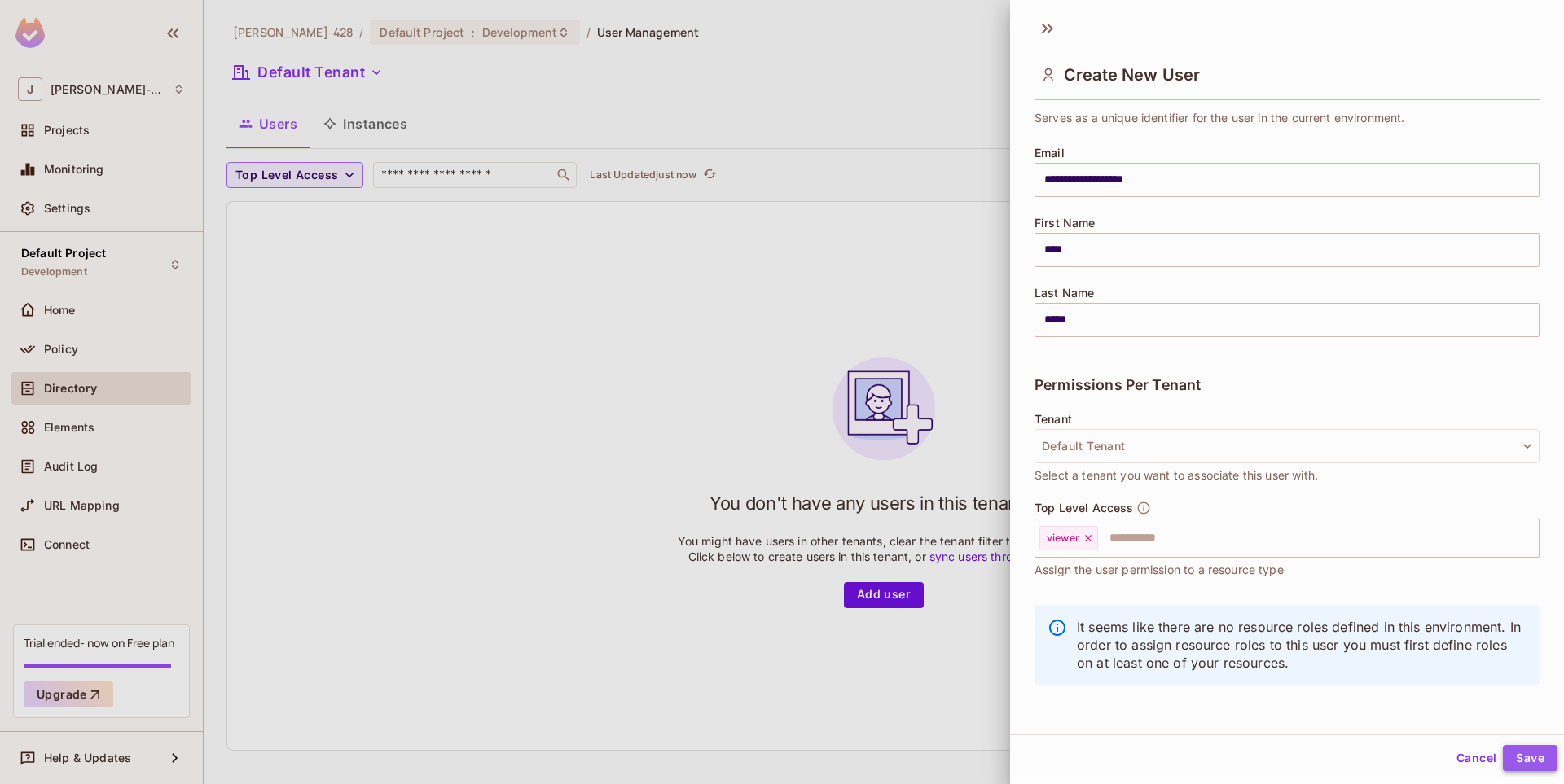
click at [1529, 757] on button "Save" at bounding box center [1530, 757] width 55 height 26
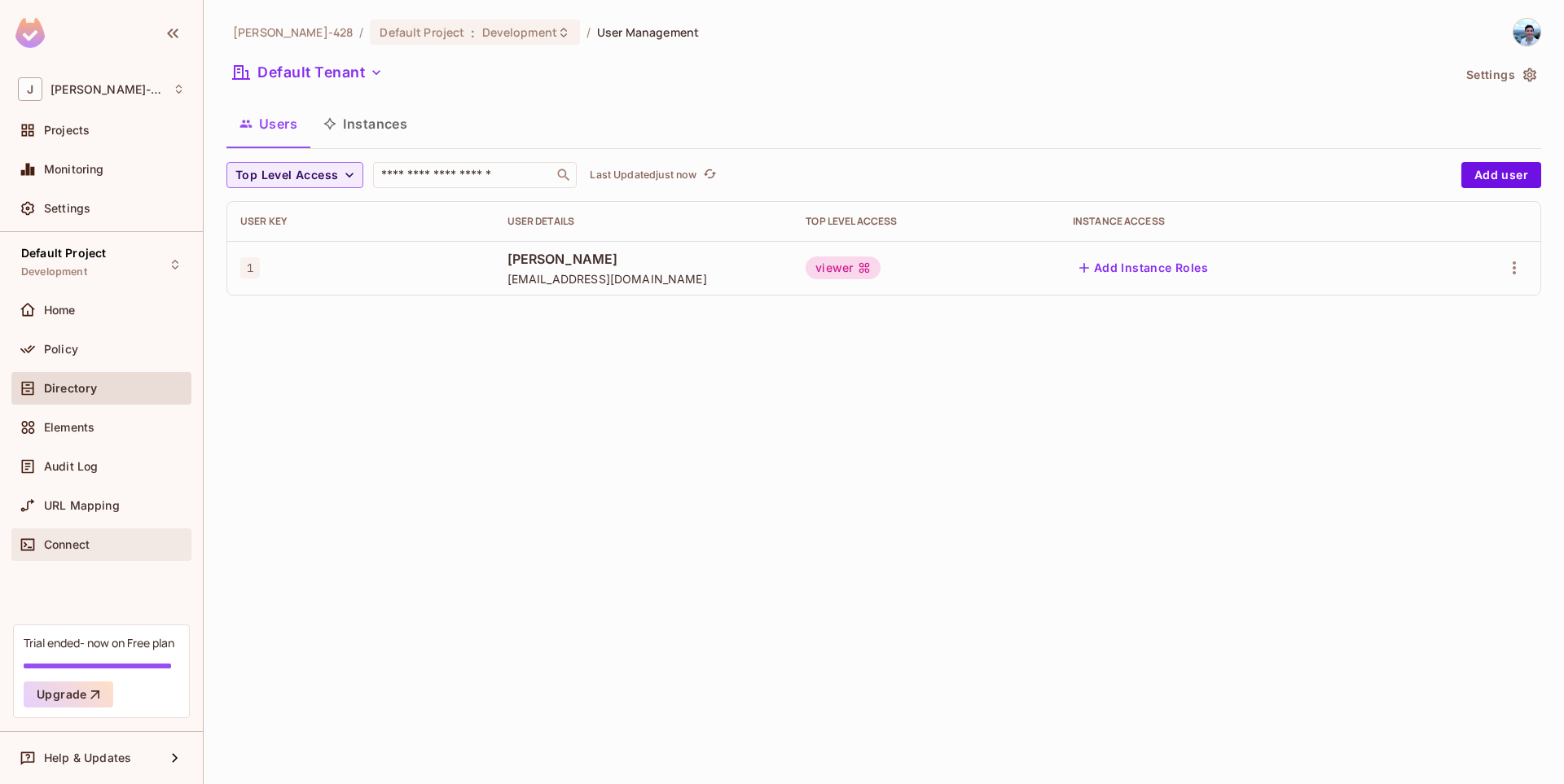
click at [92, 547] on div "Connect" at bounding box center [114, 544] width 141 height 13
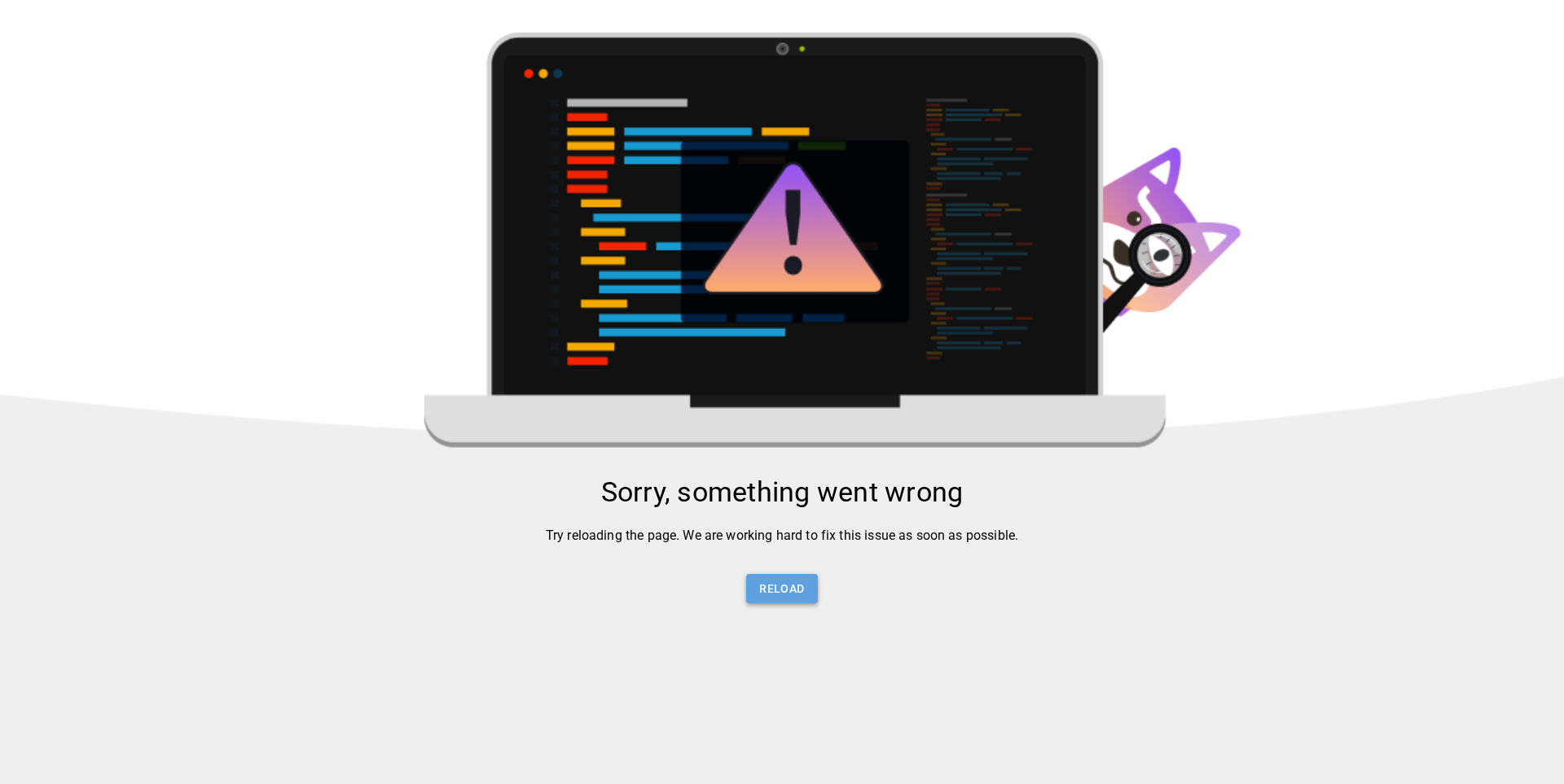
click at [790, 587] on button "Reload" at bounding box center [781, 589] width 70 height 30
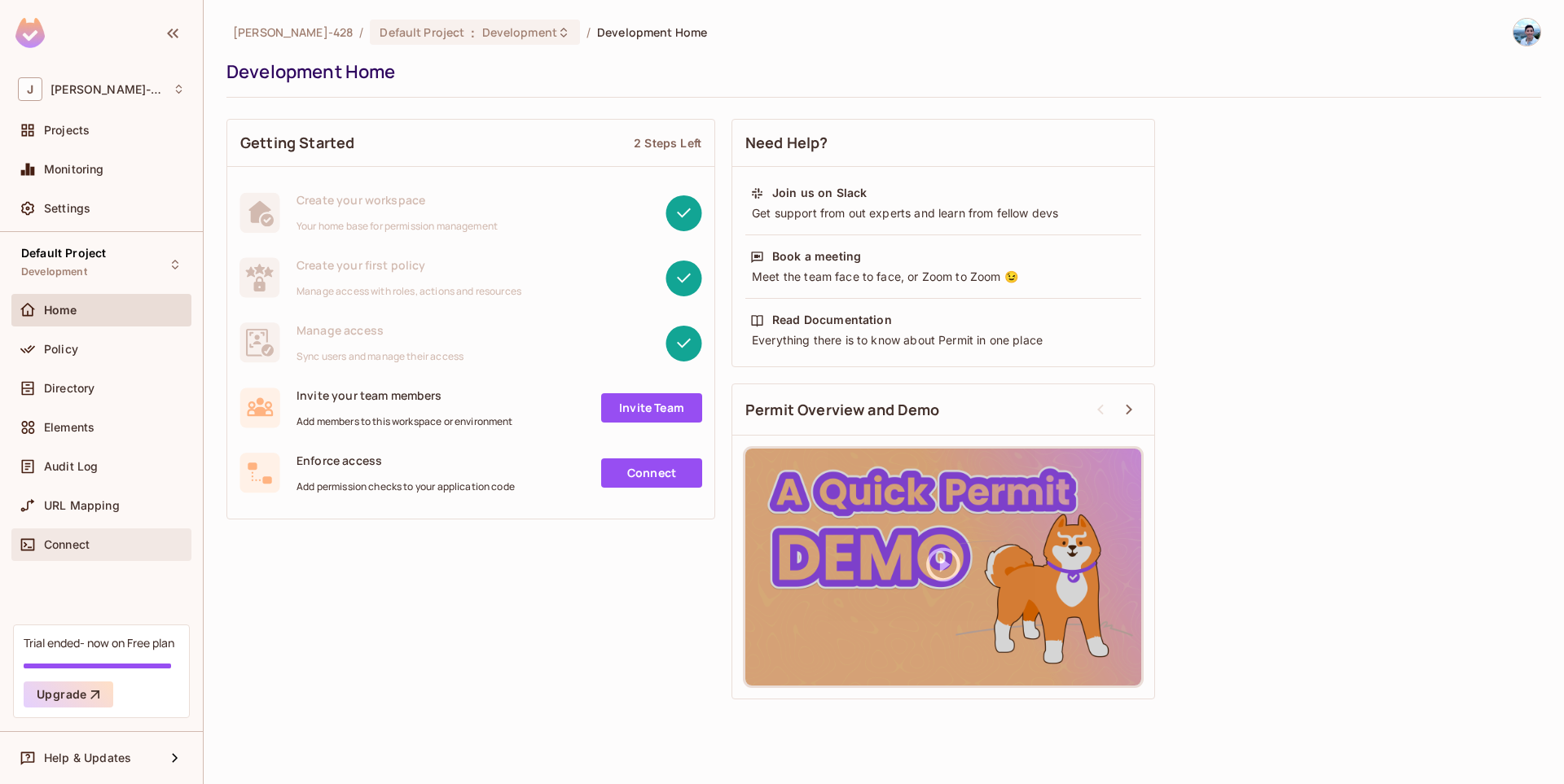
click at [72, 552] on div "Connect" at bounding box center [102, 544] width 167 height 19
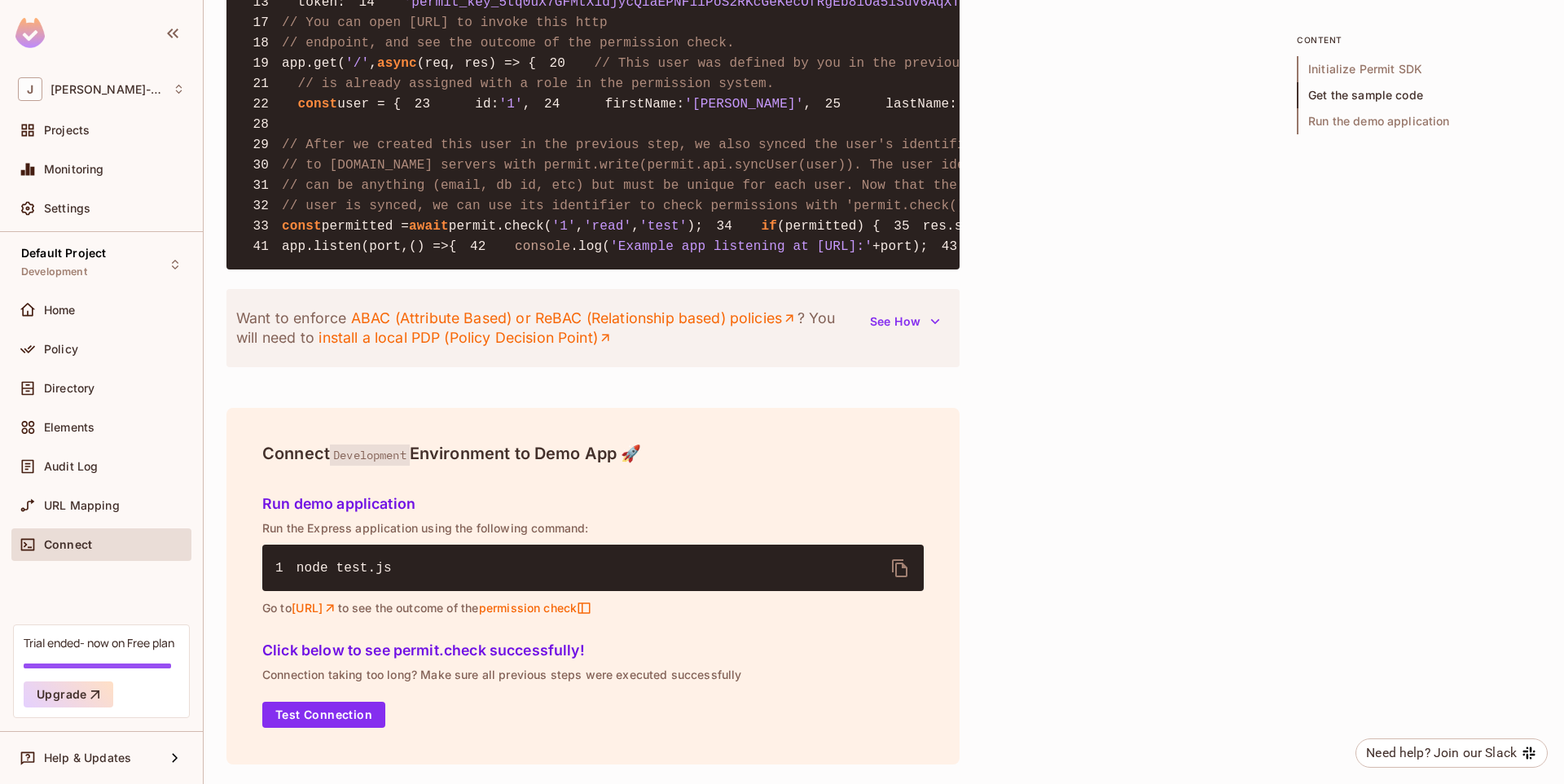
scroll to position [1656, 0]
click at [92, 126] on div "Projects" at bounding box center [114, 130] width 141 height 13
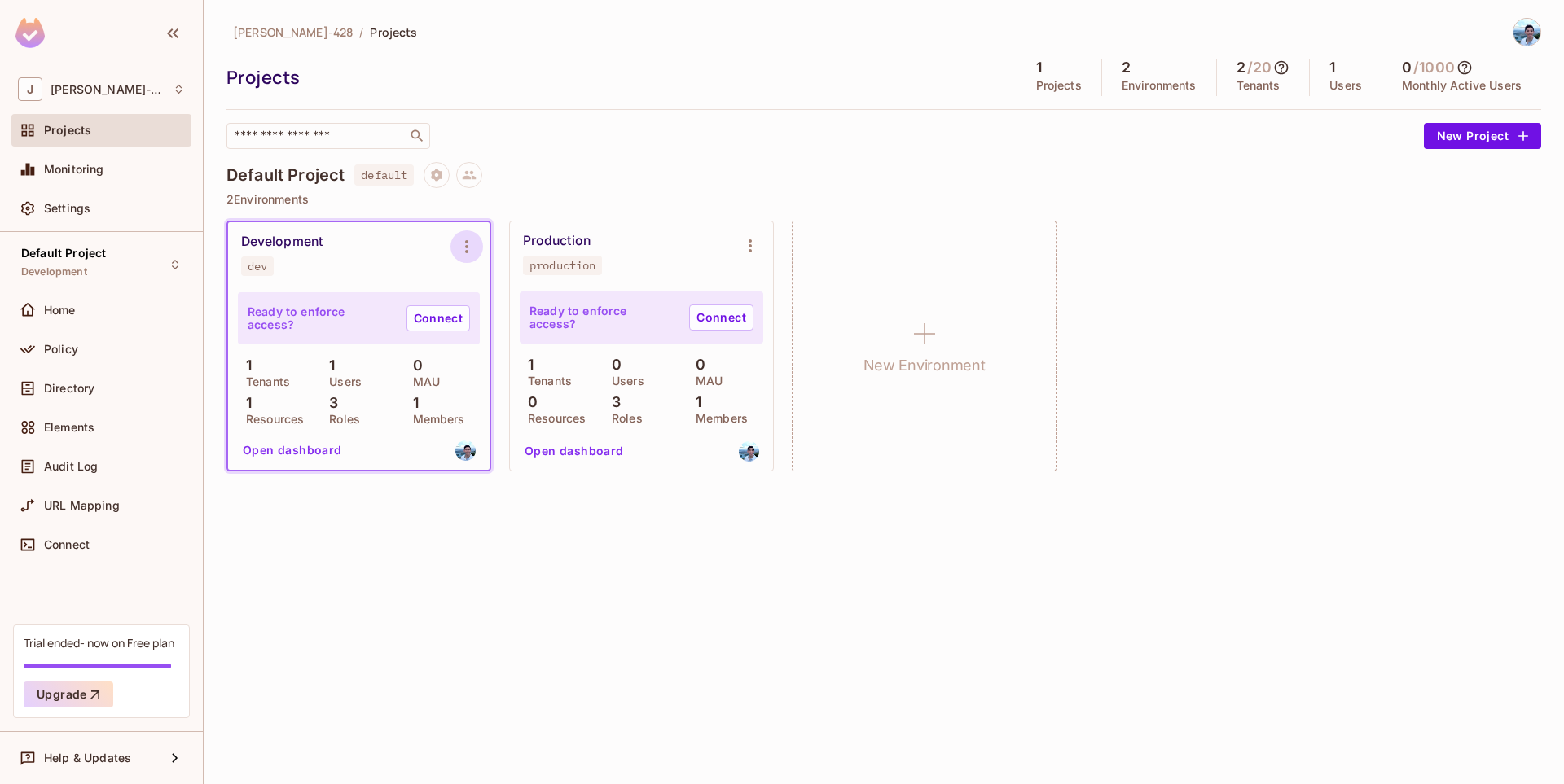
click at [465, 260] on button "Environment settings" at bounding box center [467, 247] width 33 height 33
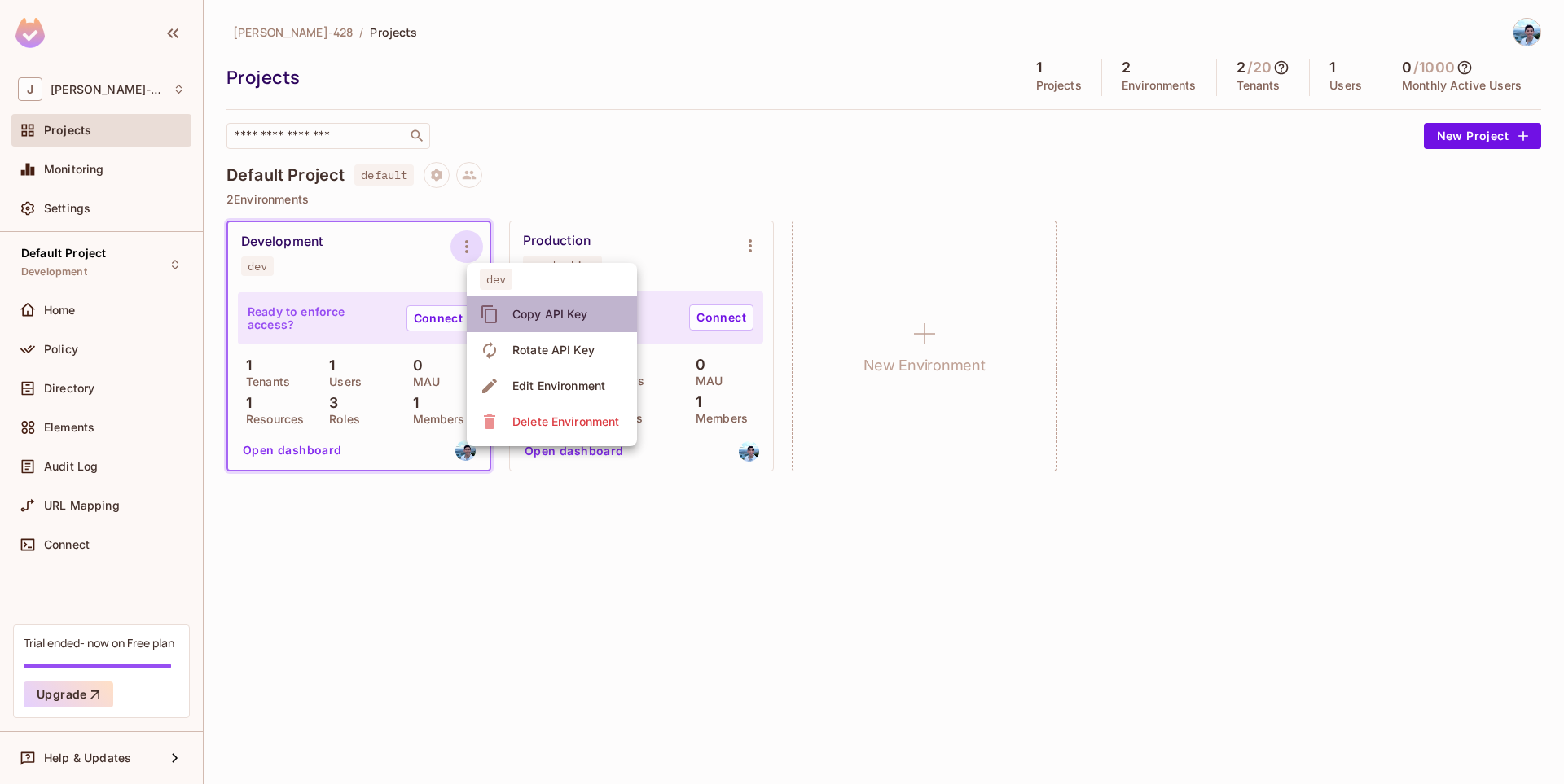
click at [496, 317] on icon at bounding box center [489, 315] width 16 height 18
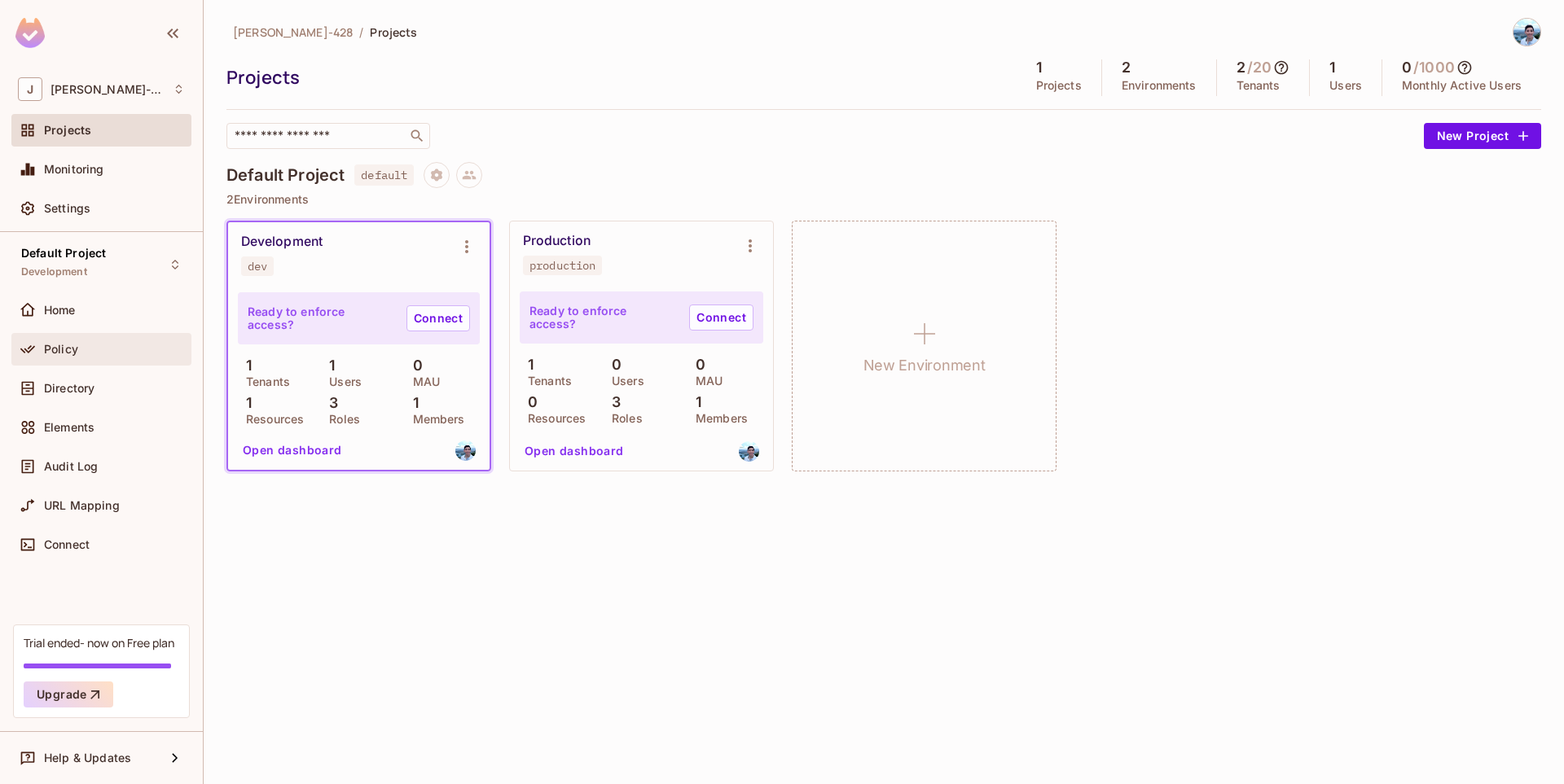
click at [76, 356] on span "Policy" at bounding box center [60, 349] width 34 height 13
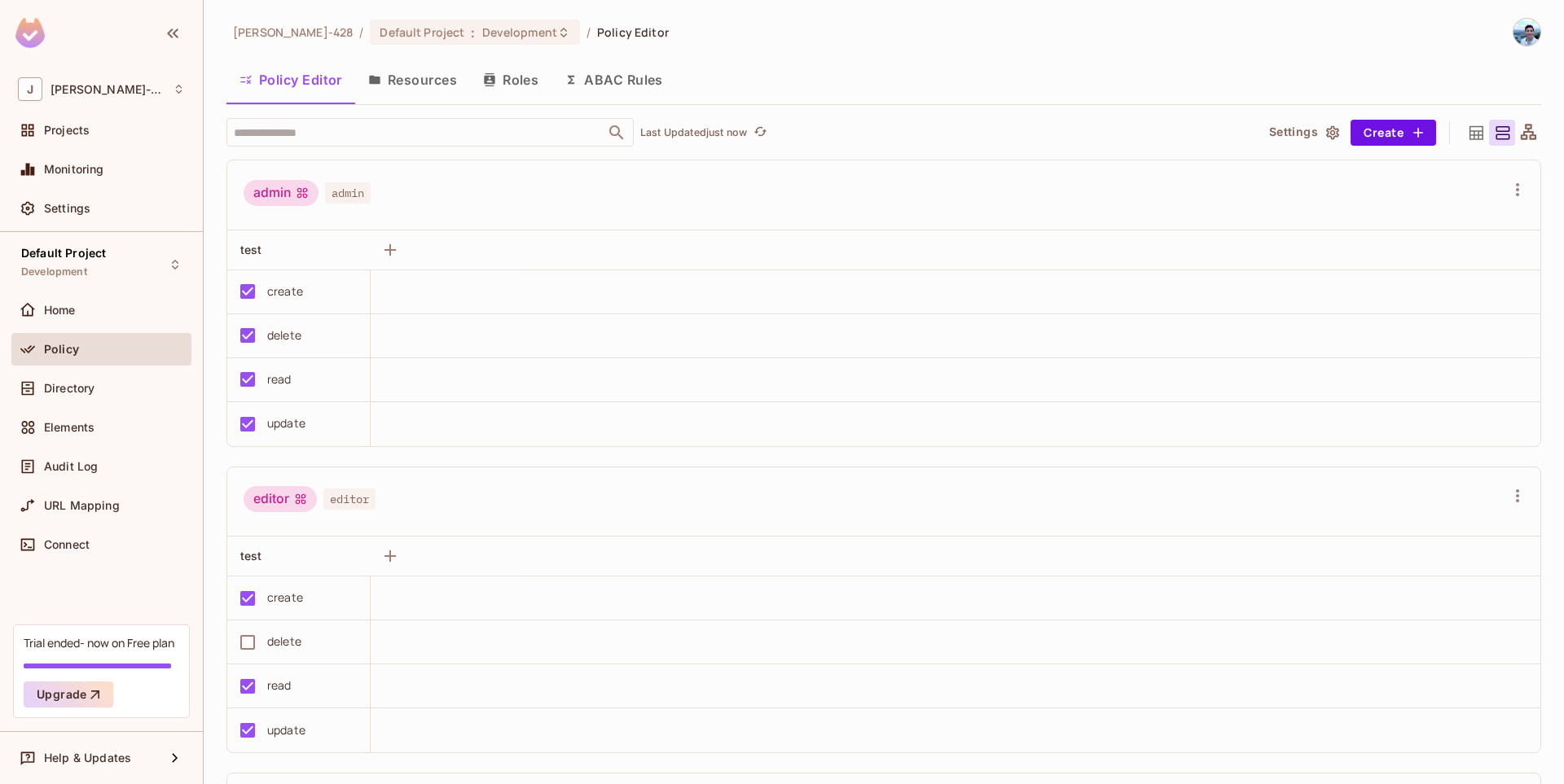
click at [415, 85] on button "Resources" at bounding box center [413, 80] width 115 height 41
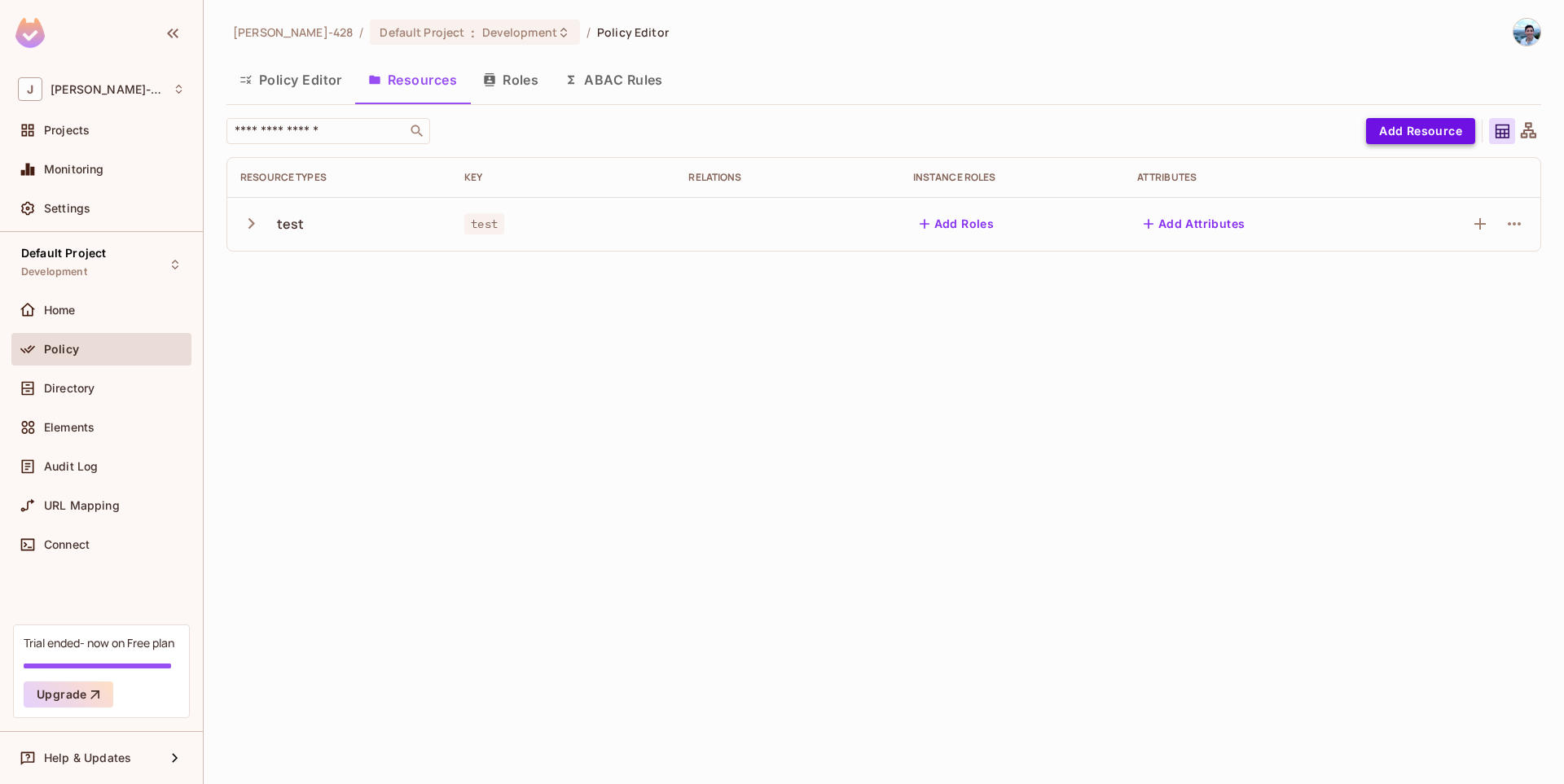
click at [1435, 136] on button "Add Resource" at bounding box center [1420, 131] width 109 height 26
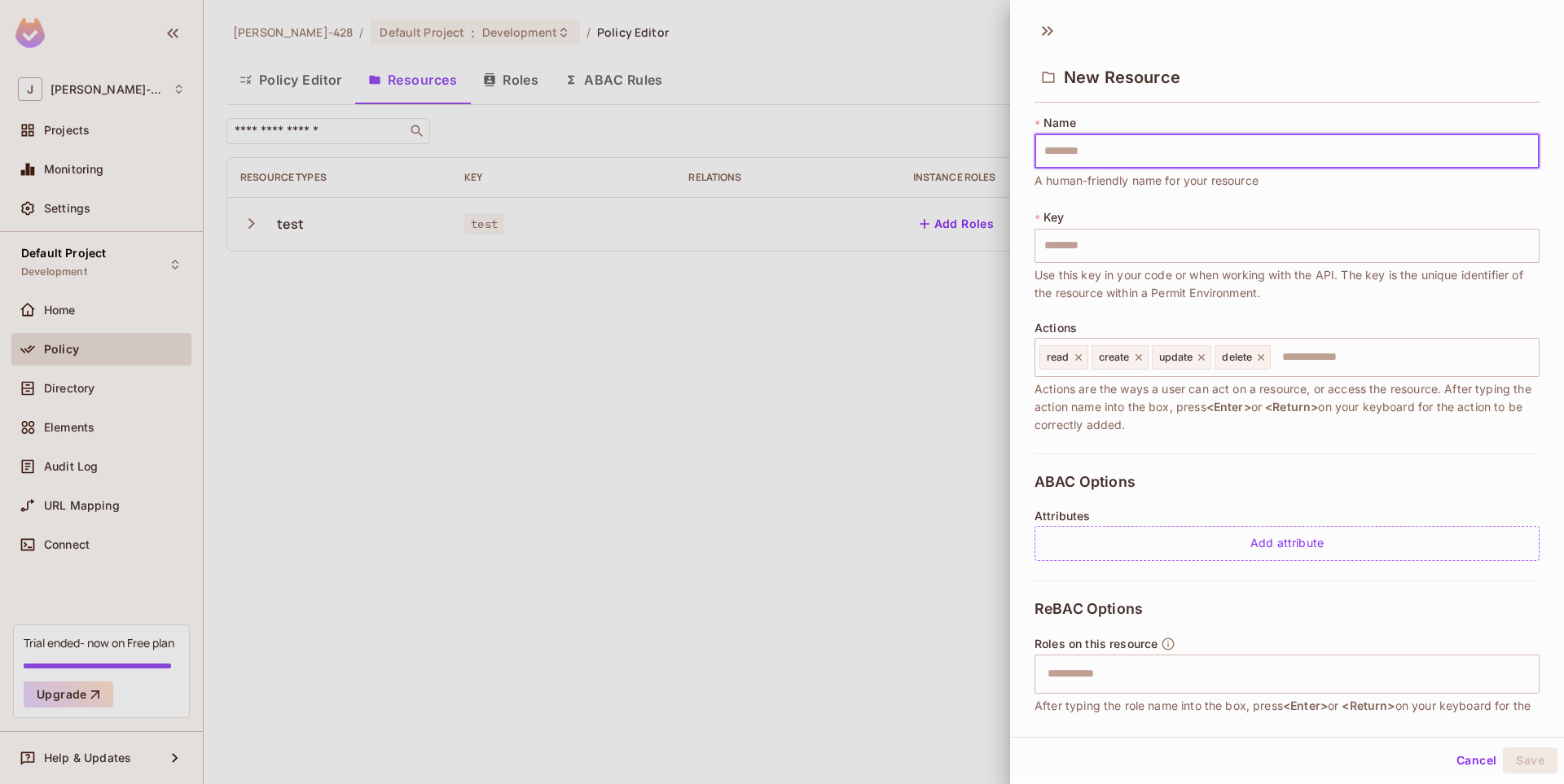
type input "*"
type input "**"
type input "***"
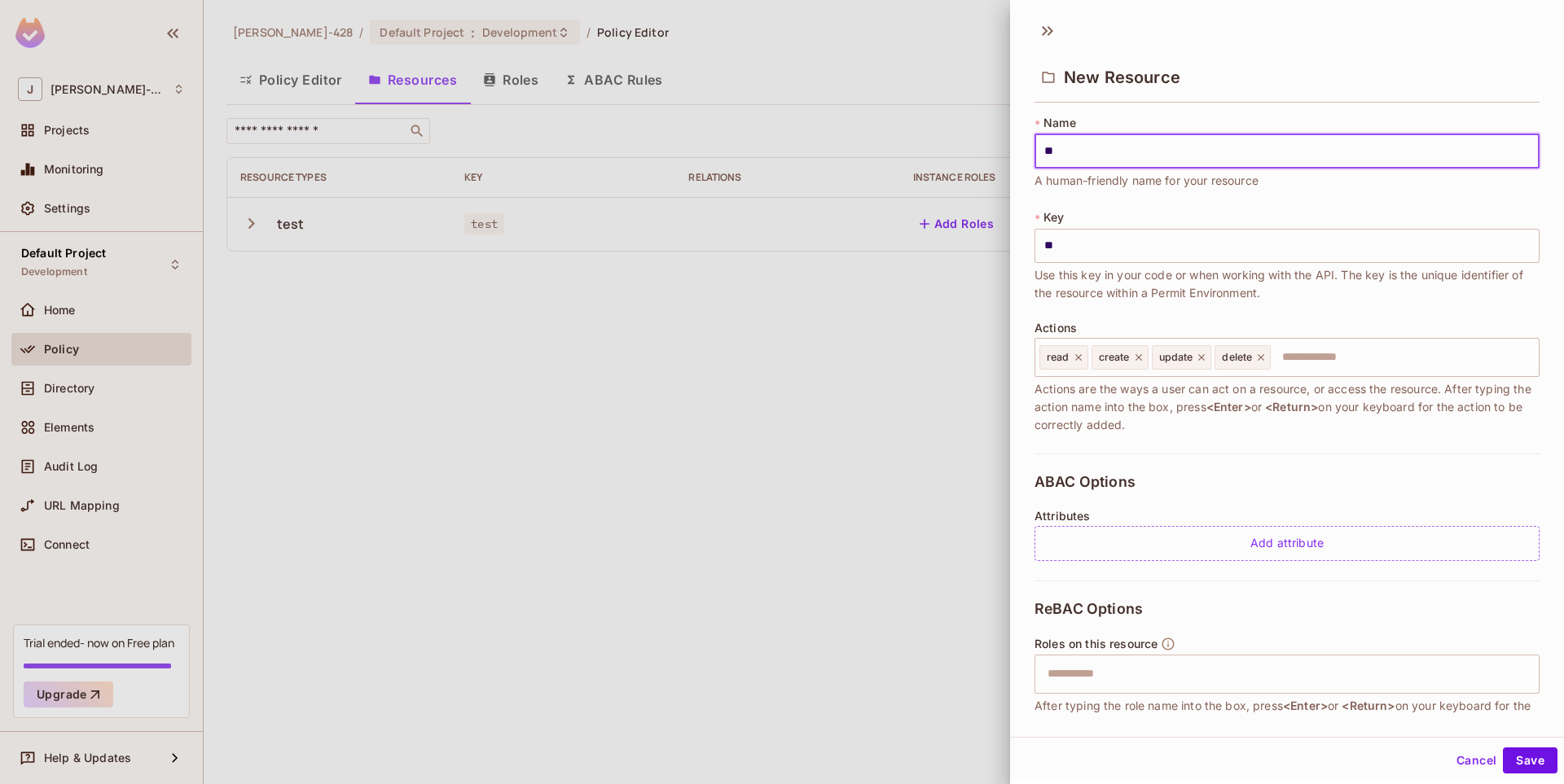
type input "***"
type input "****"
type input "*****"
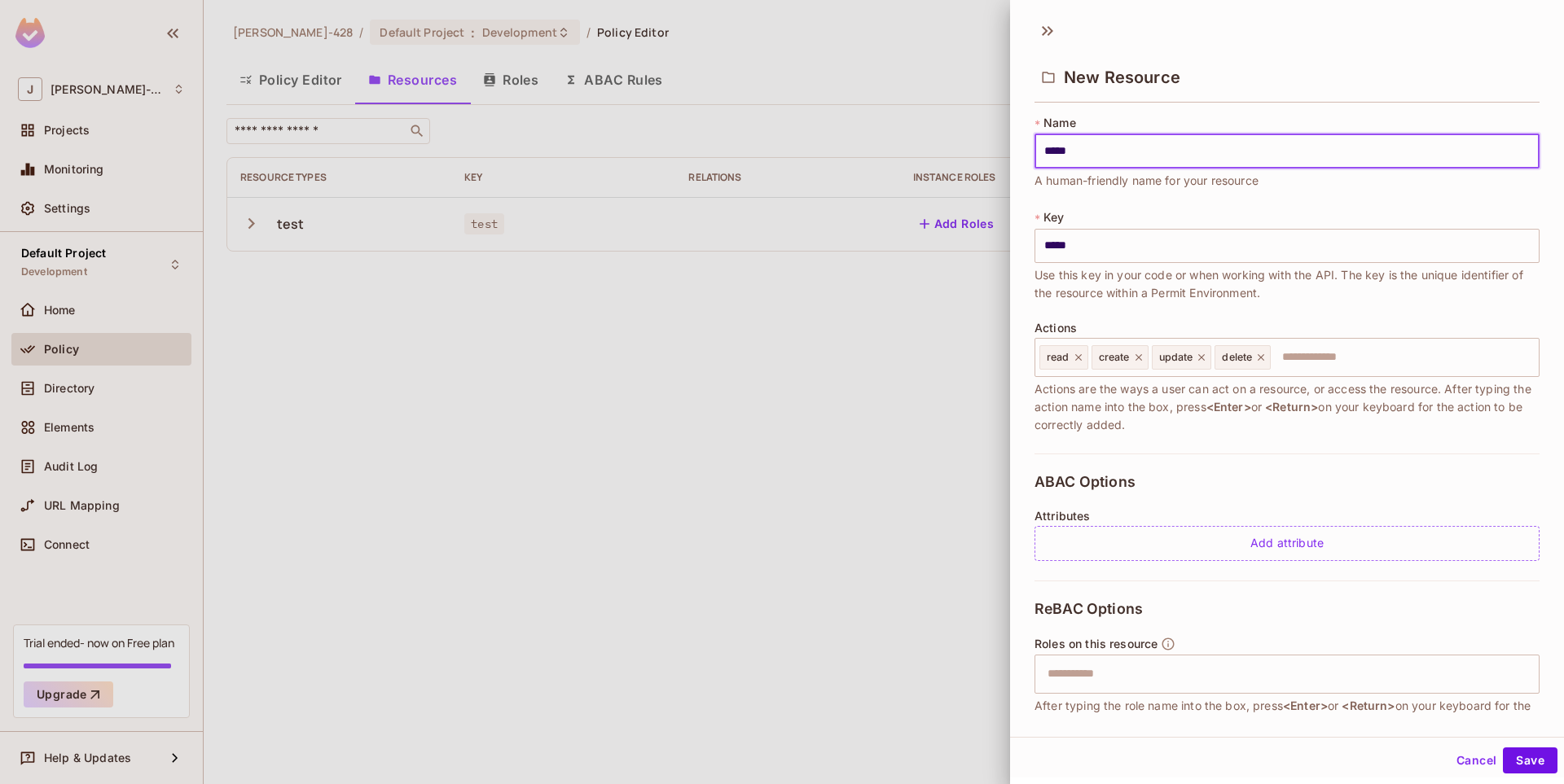
type input "******"
type input "*******"
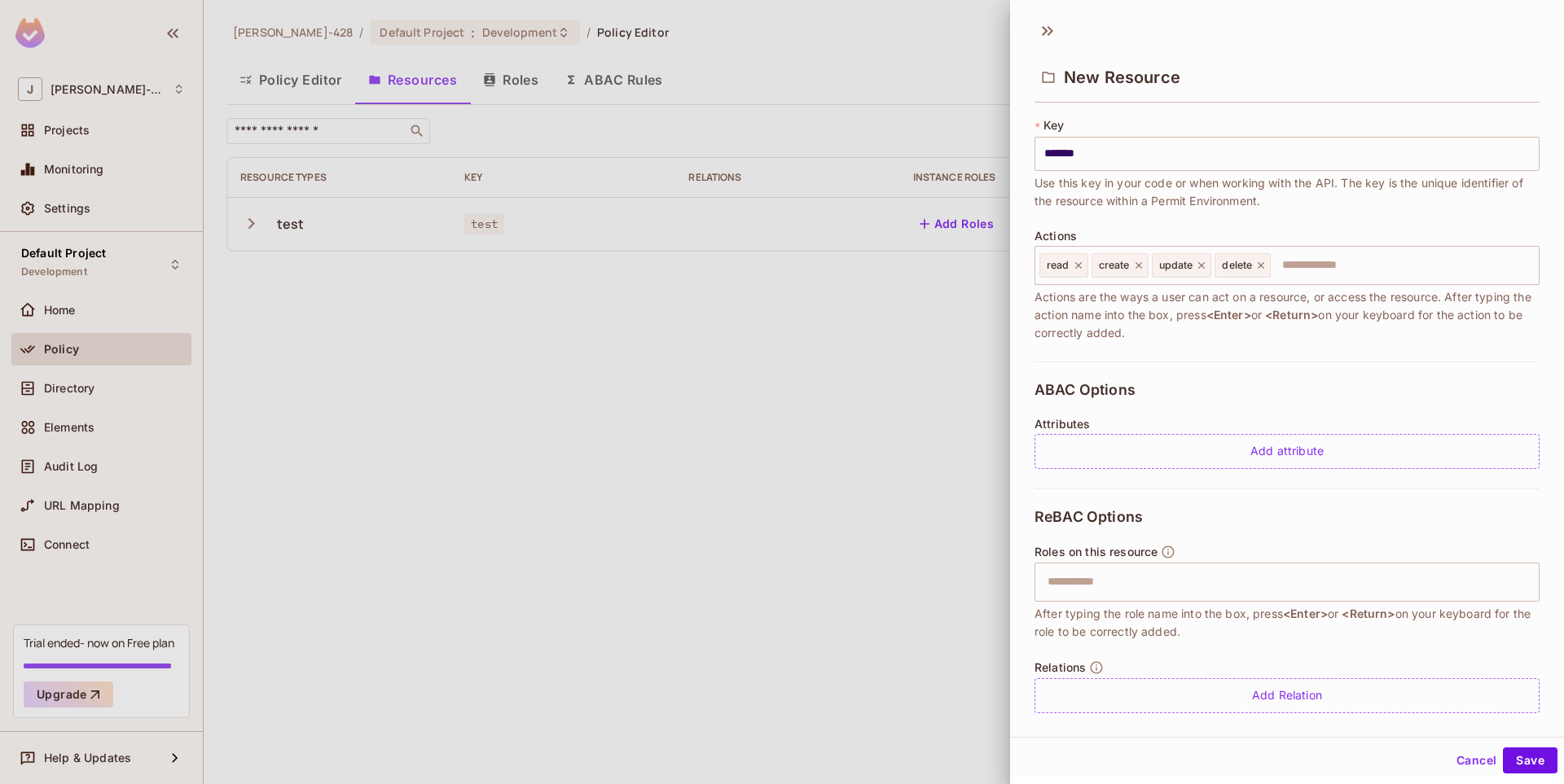
scroll to position [92, 0]
type input "*******"
click at [1524, 762] on button "Save" at bounding box center [1530, 760] width 55 height 26
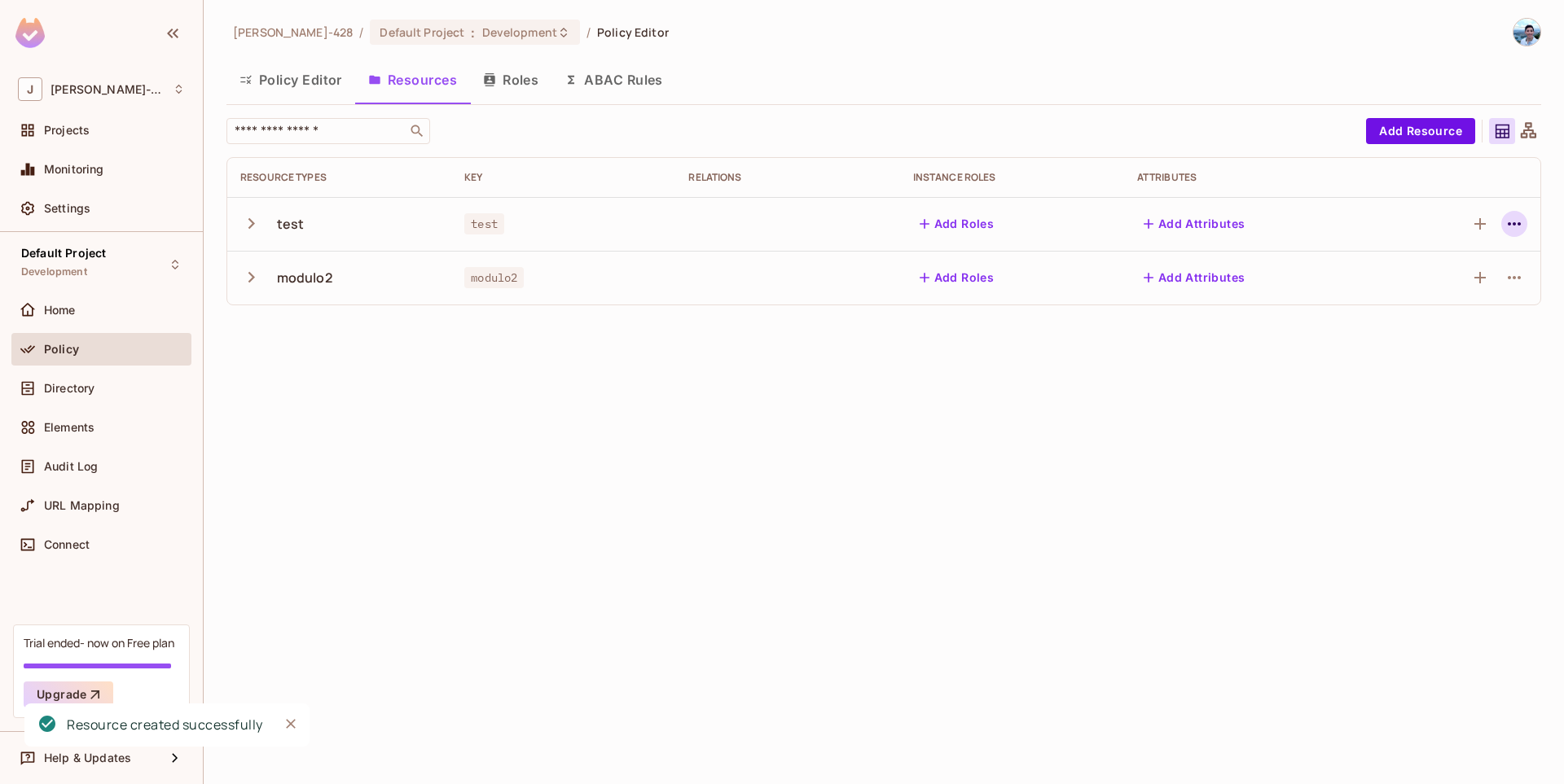
click at [1520, 231] on icon "button" at bounding box center [1514, 223] width 19 height 19
click at [1449, 293] on div "Edit Resource" at bounding box center [1443, 288] width 77 height 16
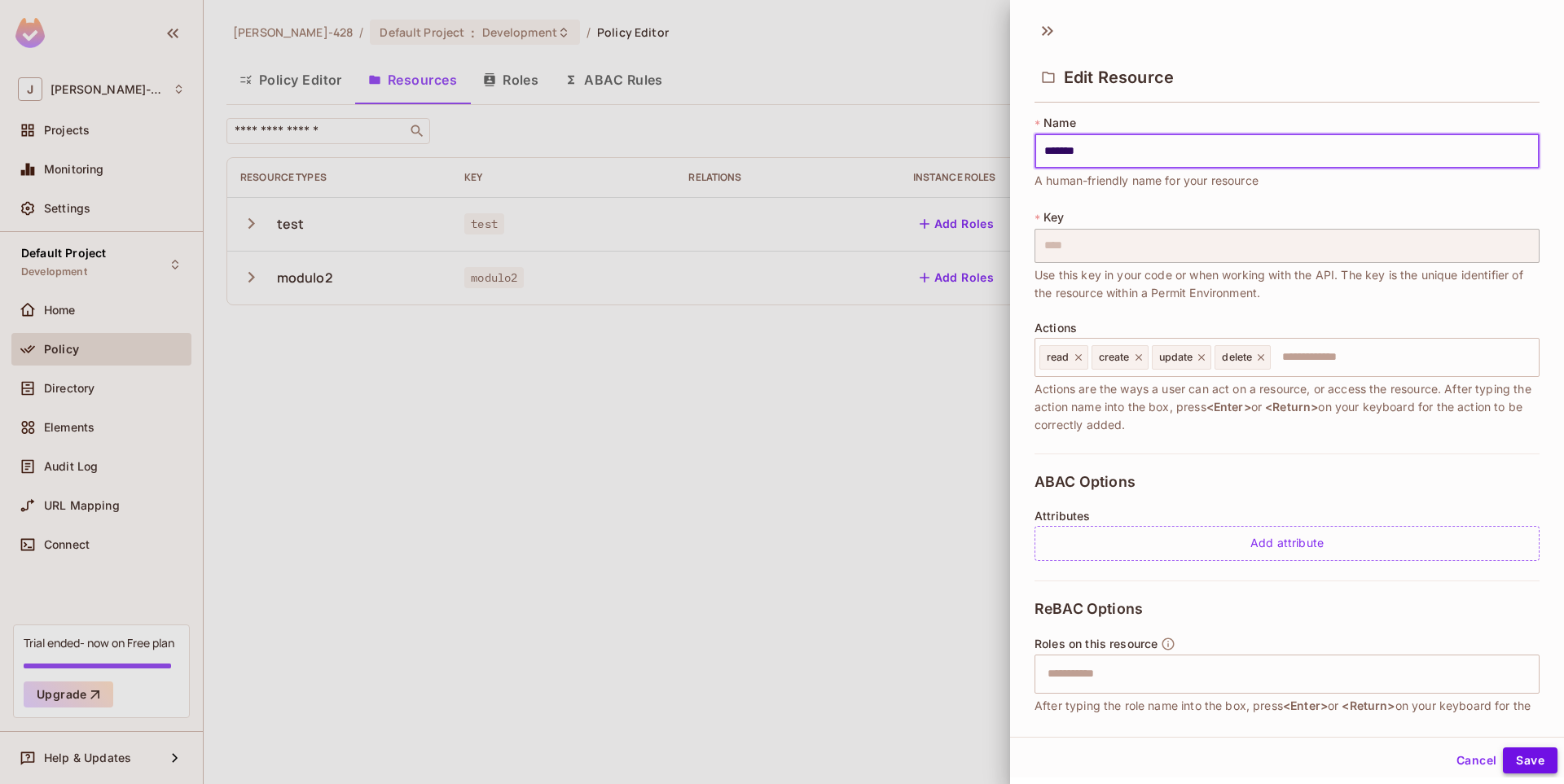
type input "*******"
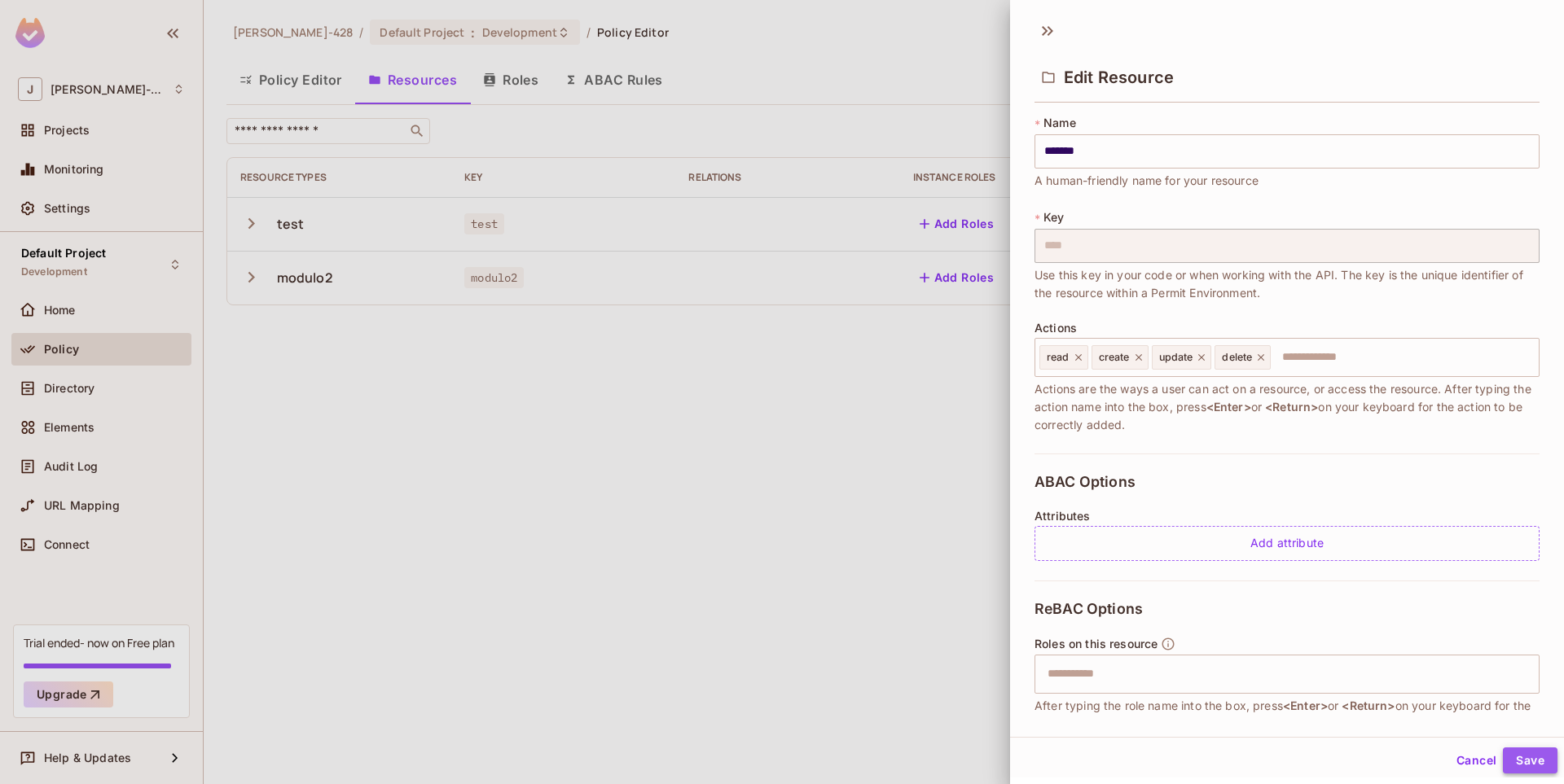
click at [1550, 760] on button "Save" at bounding box center [1530, 760] width 55 height 26
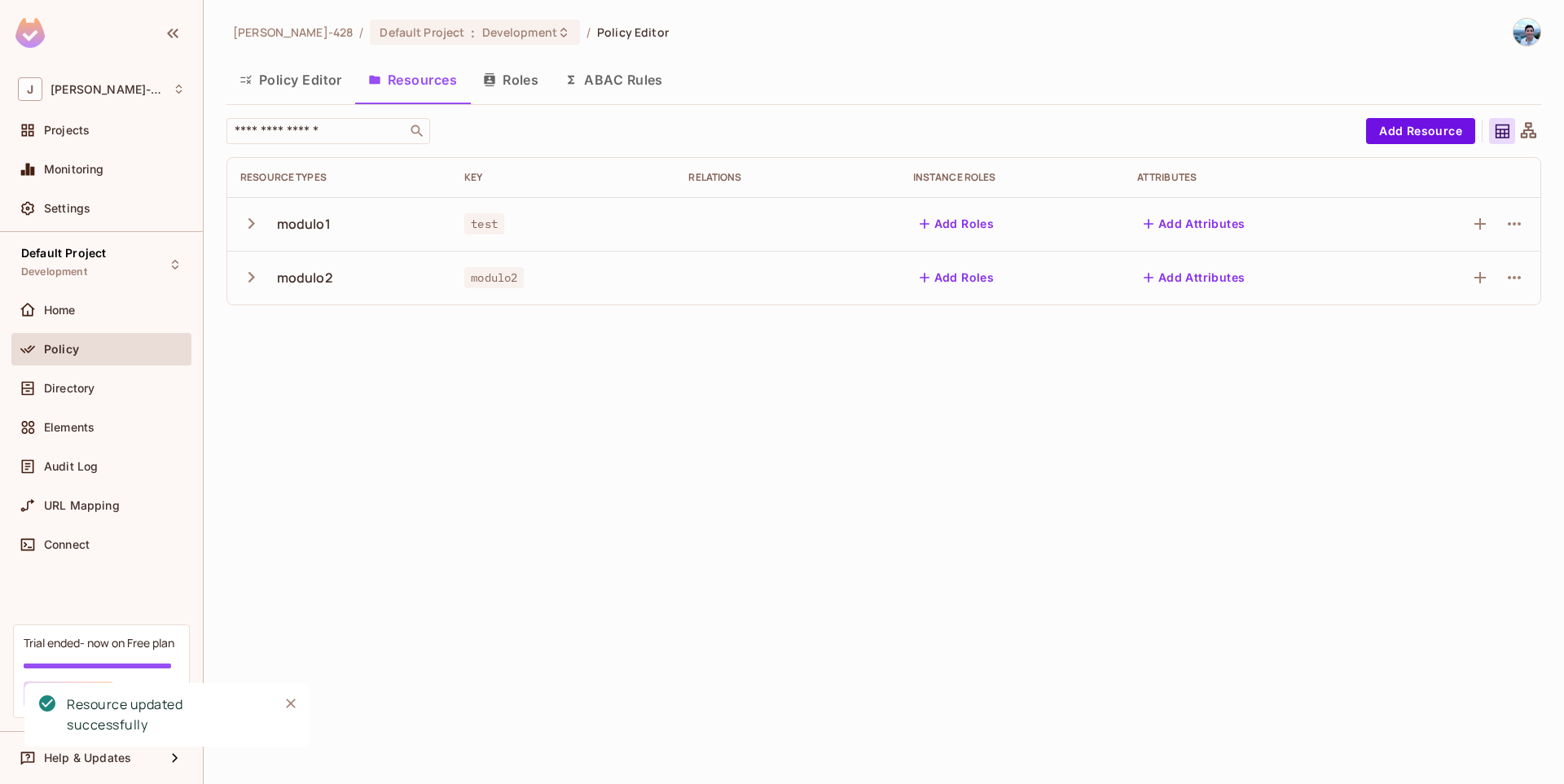
click at [286, 81] on button "Policy Editor" at bounding box center [290, 80] width 129 height 41
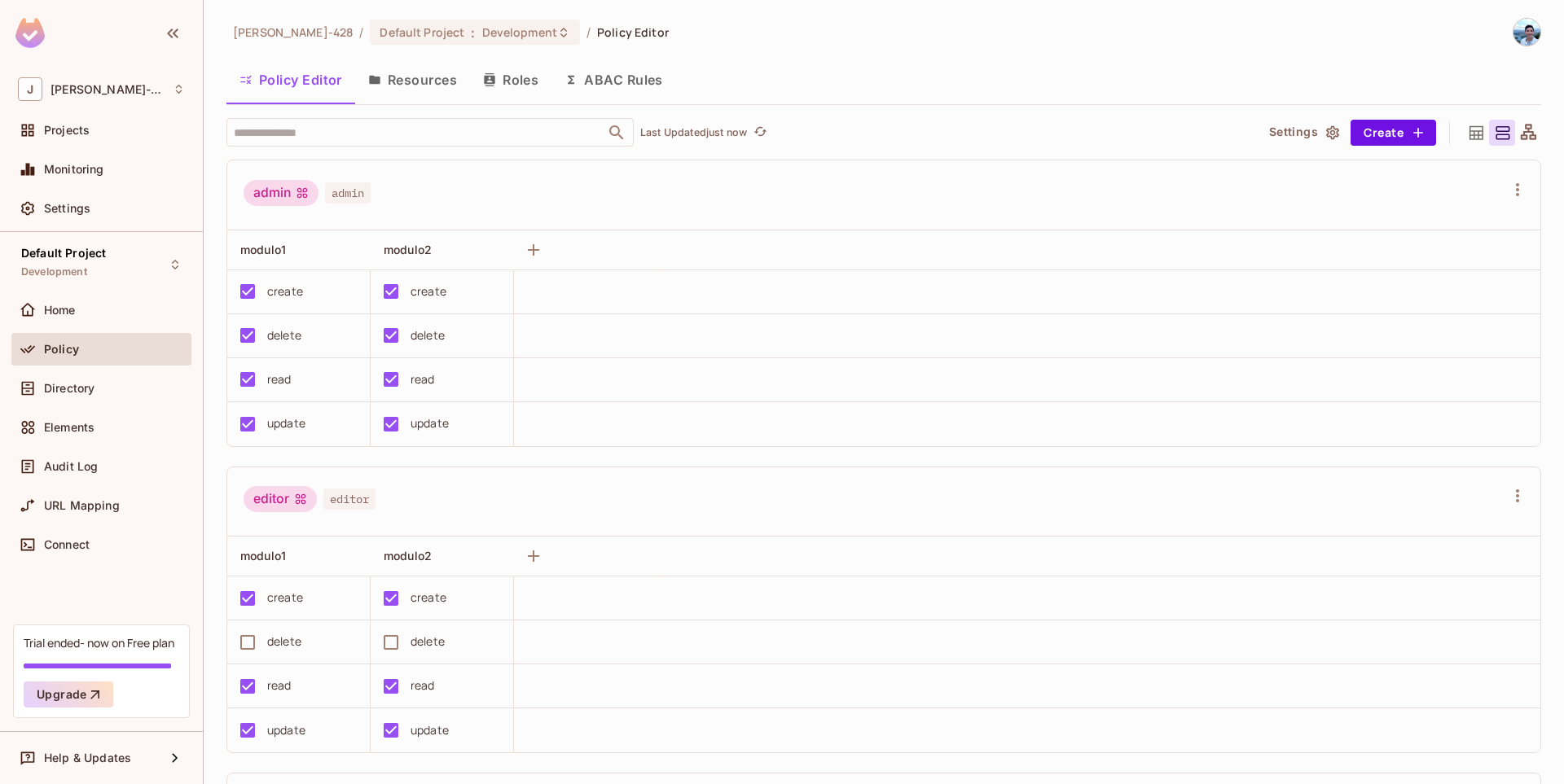
click at [500, 89] on button "Roles" at bounding box center [511, 80] width 81 height 41
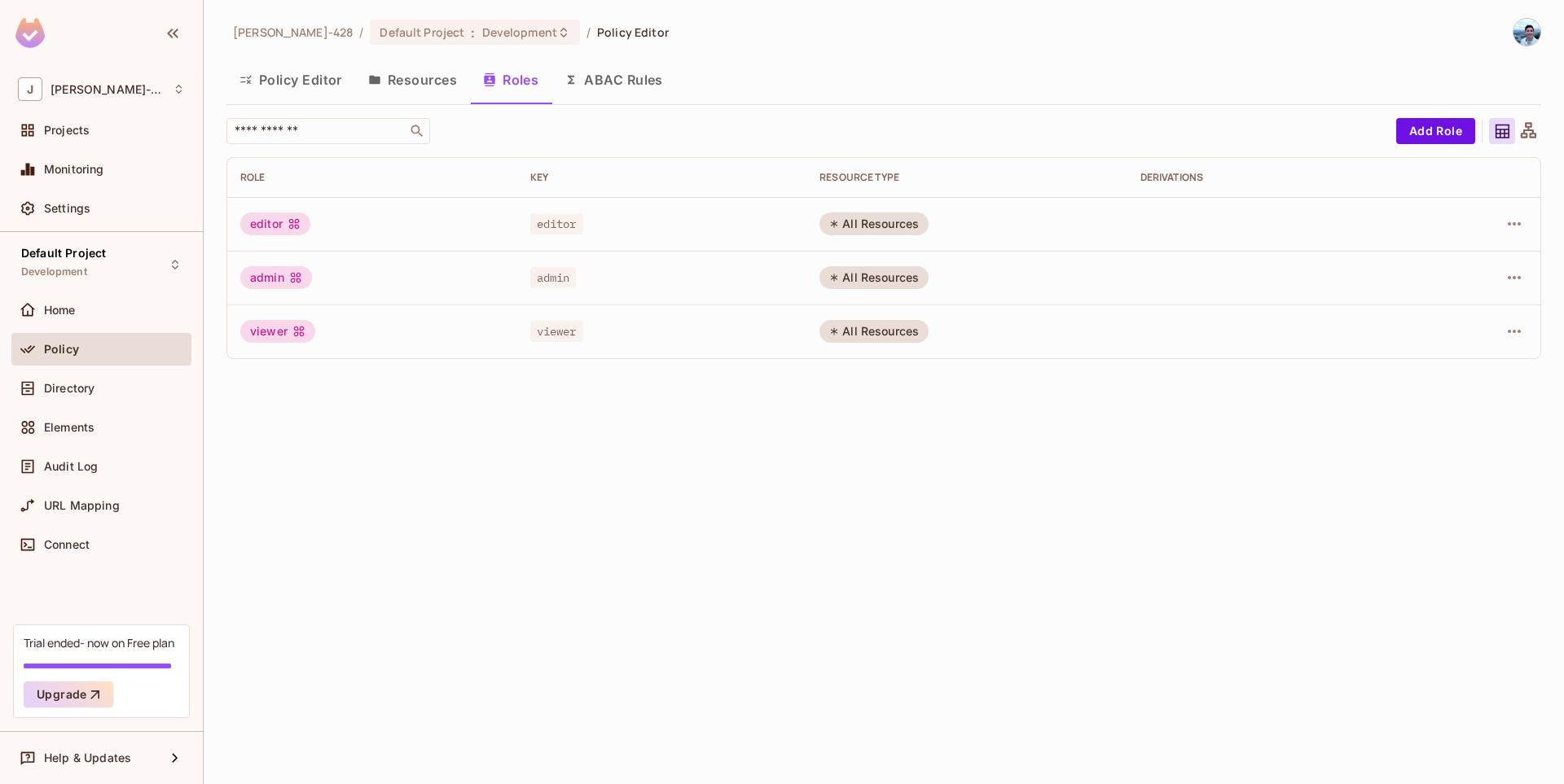
click at [275, 86] on button "Policy Editor" at bounding box center [290, 80] width 129 height 41
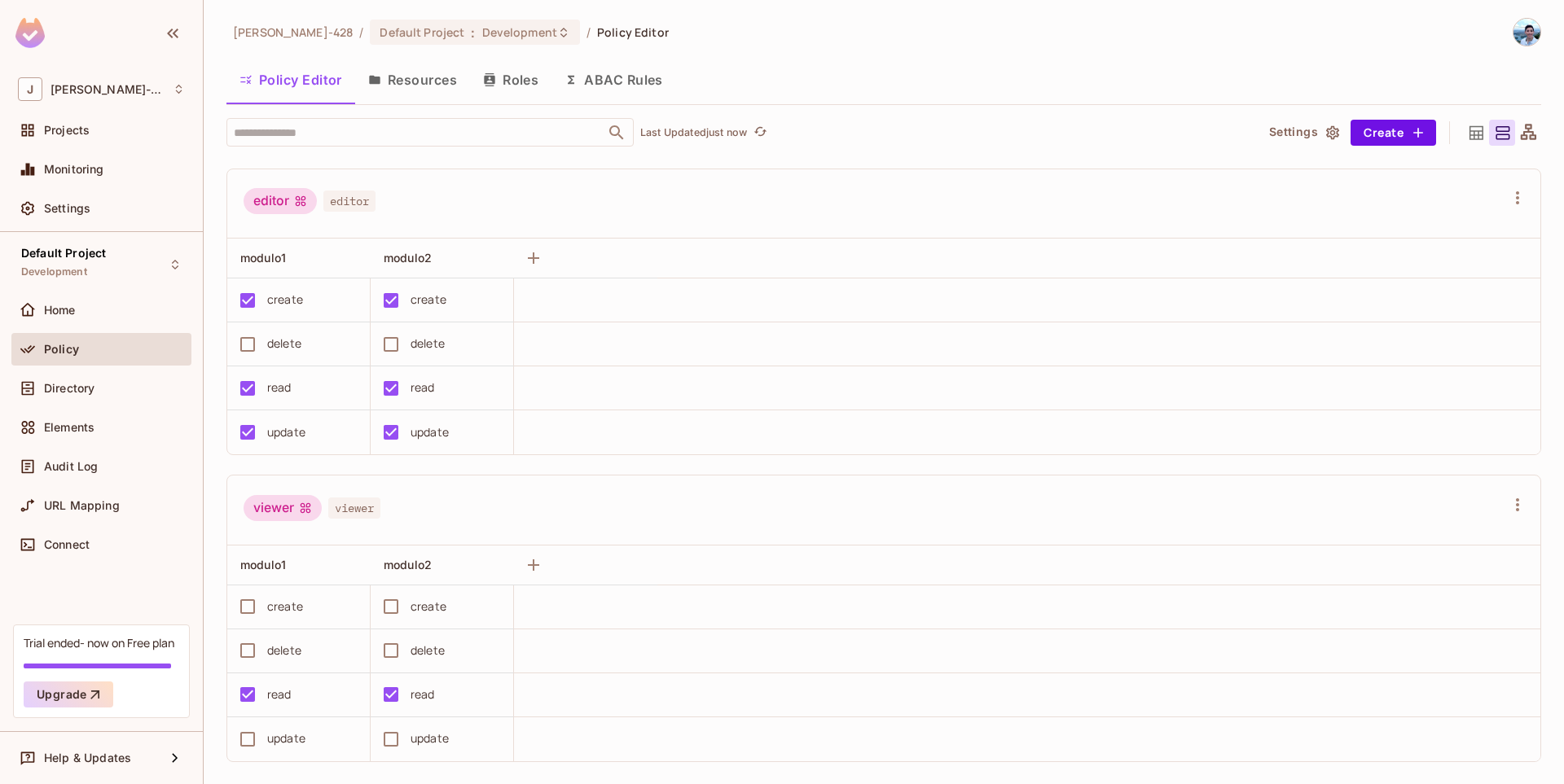
scroll to position [316, 0]
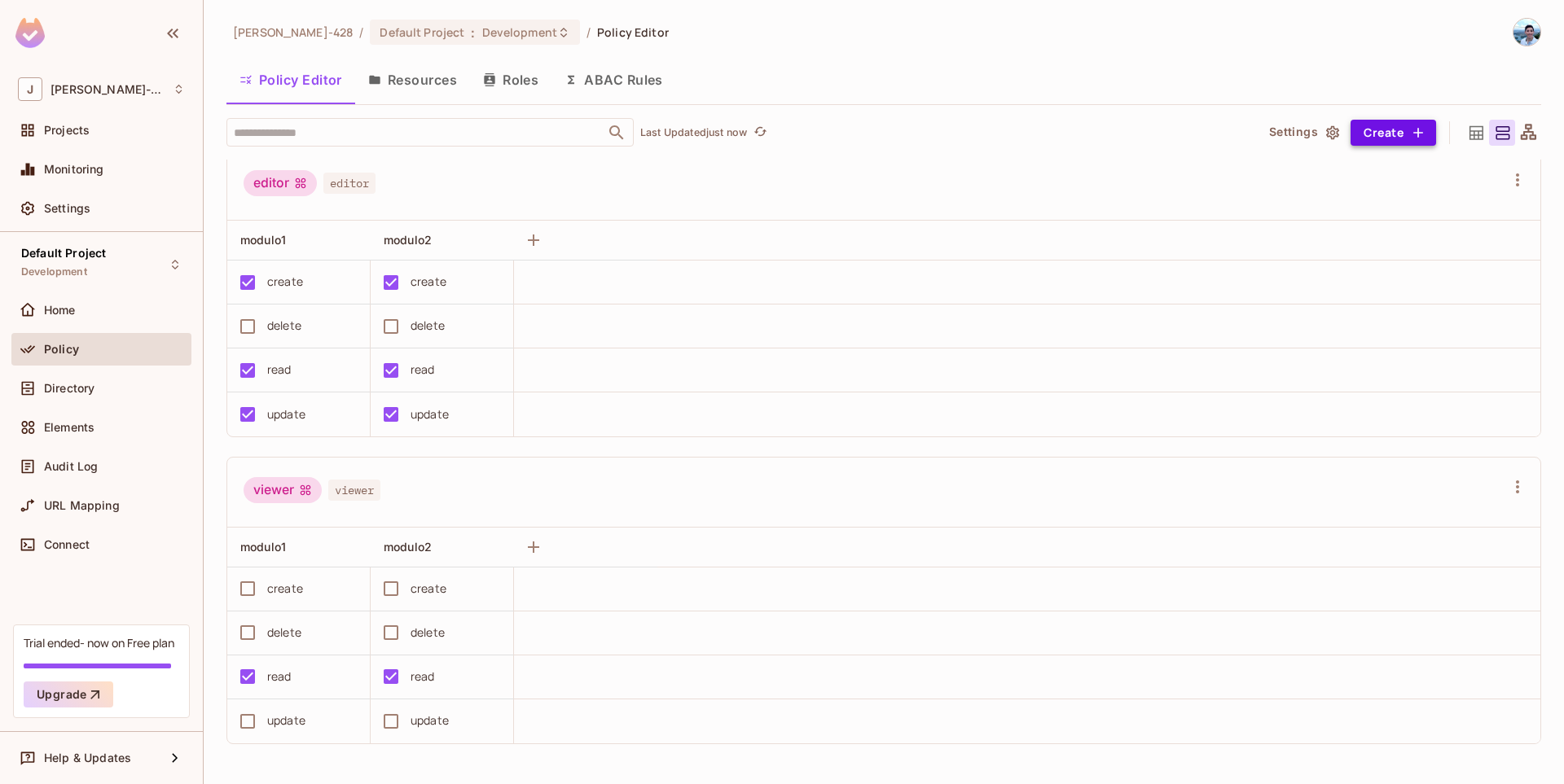
click at [1404, 142] on button "Create" at bounding box center [1393, 133] width 85 height 26
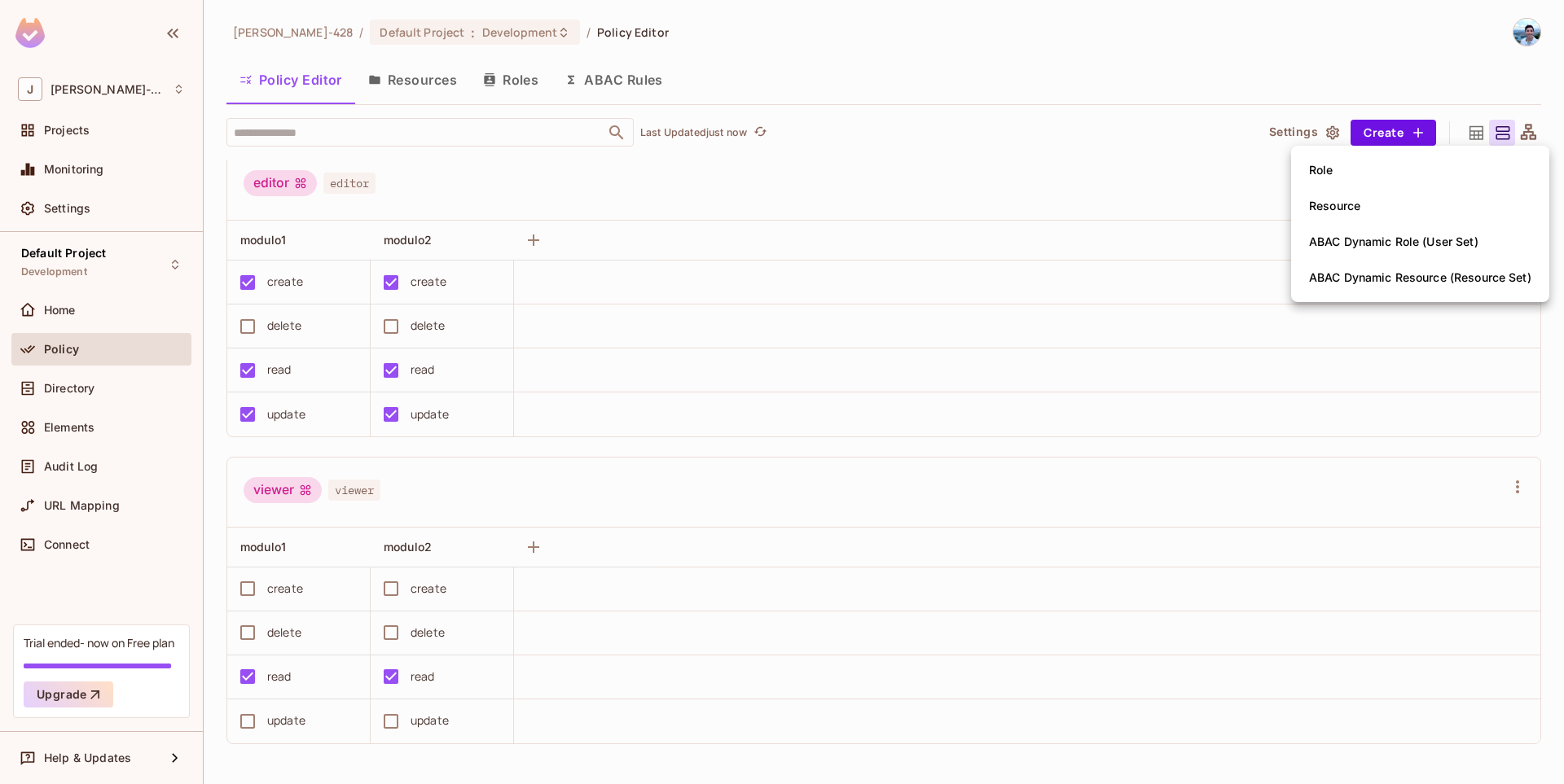
click at [1034, 173] on div at bounding box center [782, 392] width 1564 height 784
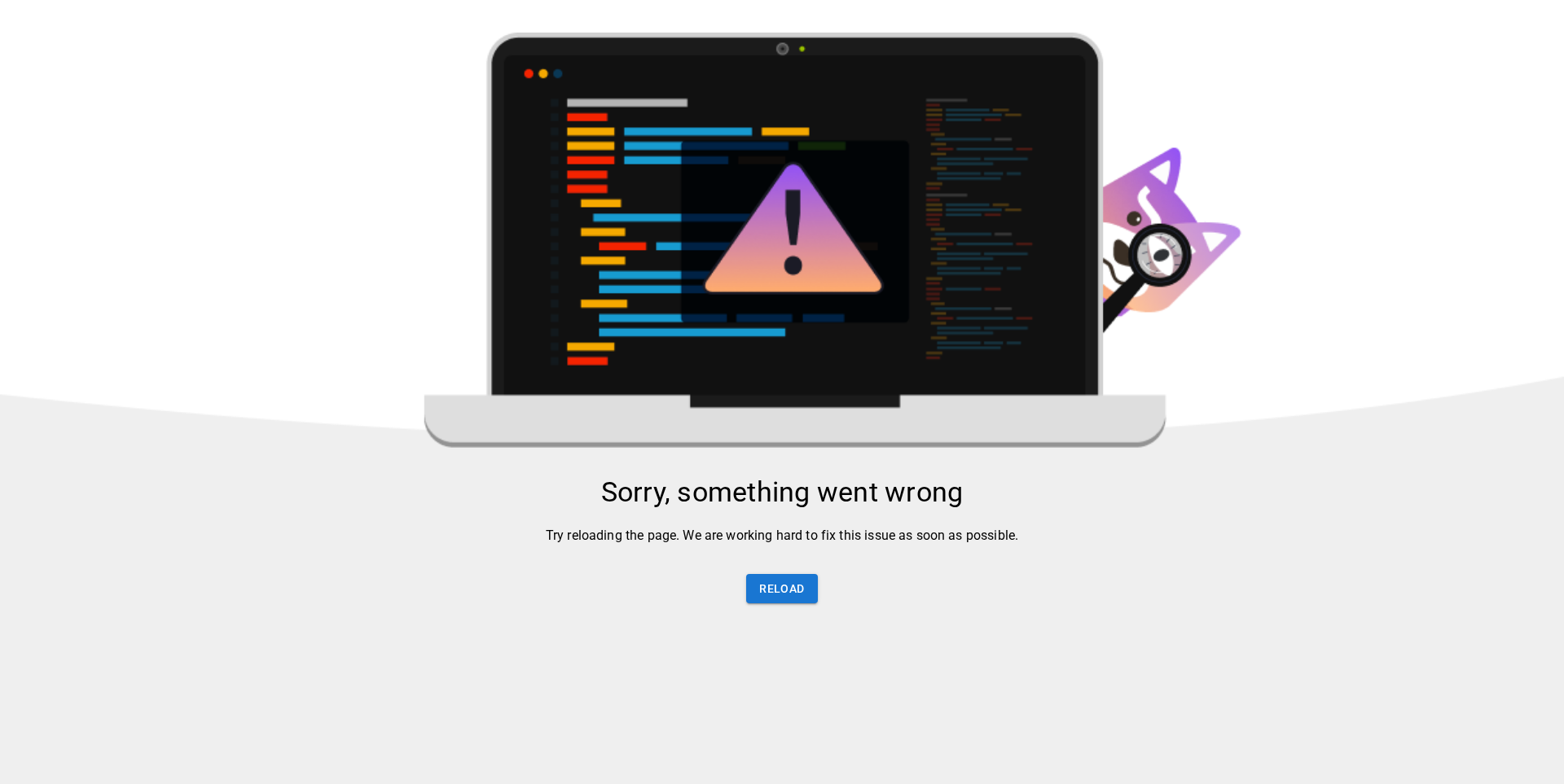
click at [774, 572] on div "Sorry, something went wrong Try reloading the page. We are working hard to fix …" at bounding box center [782, 549] width 1564 height 146
click at [777, 582] on button "Reload" at bounding box center [781, 589] width 70 height 30
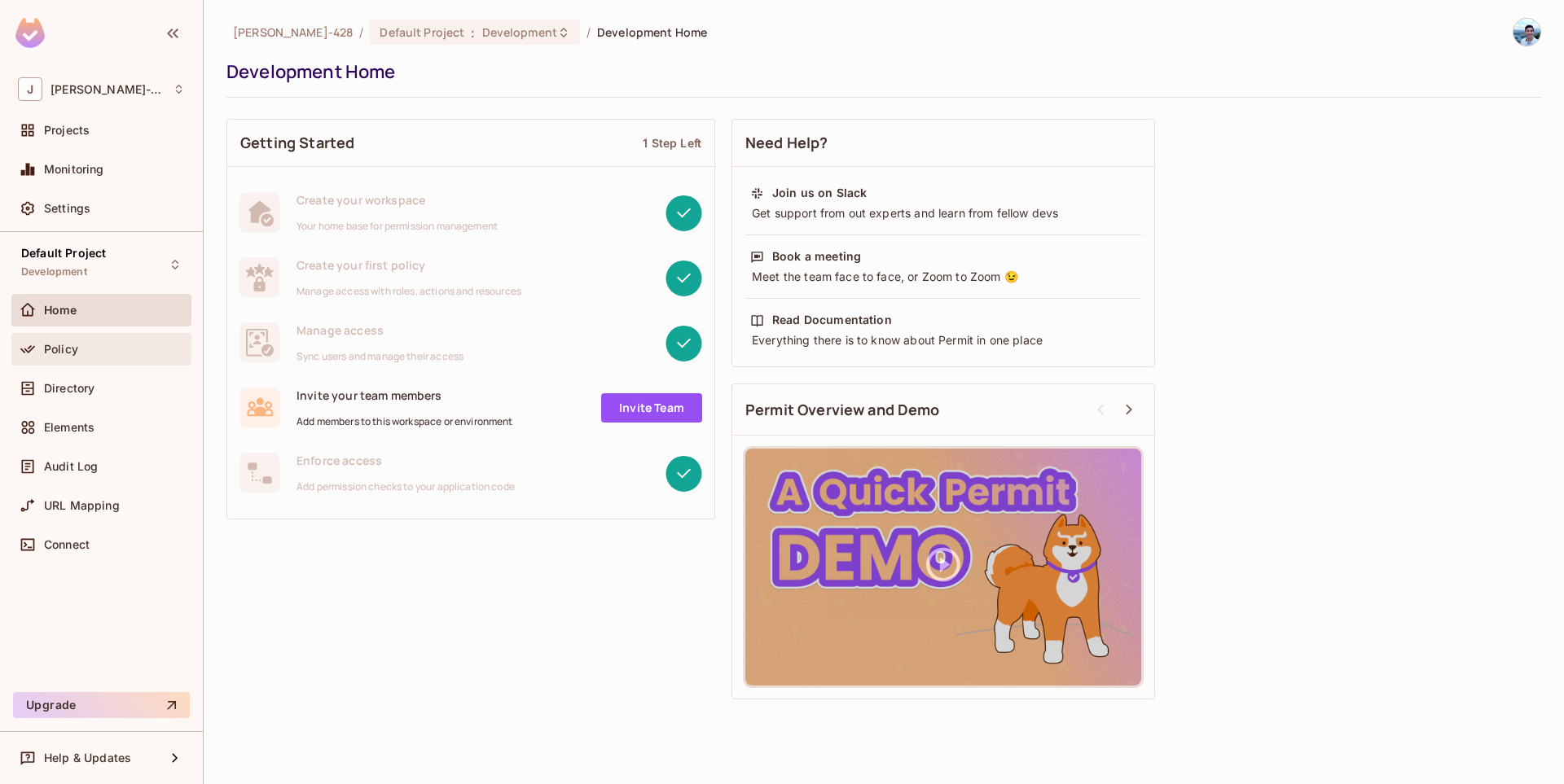
click at [90, 353] on div "Policy" at bounding box center [114, 349] width 141 height 13
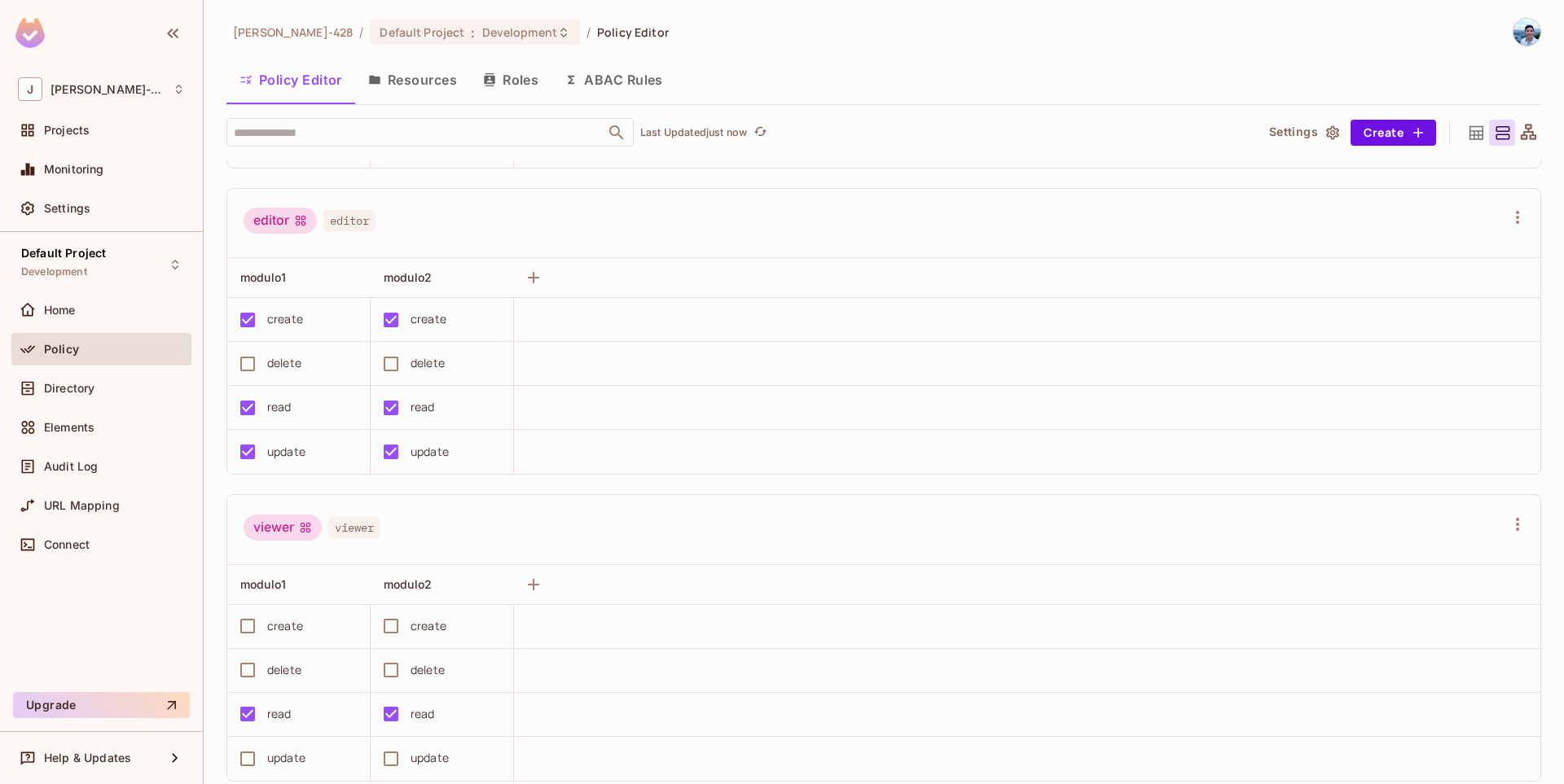
scroll to position [316, 0]
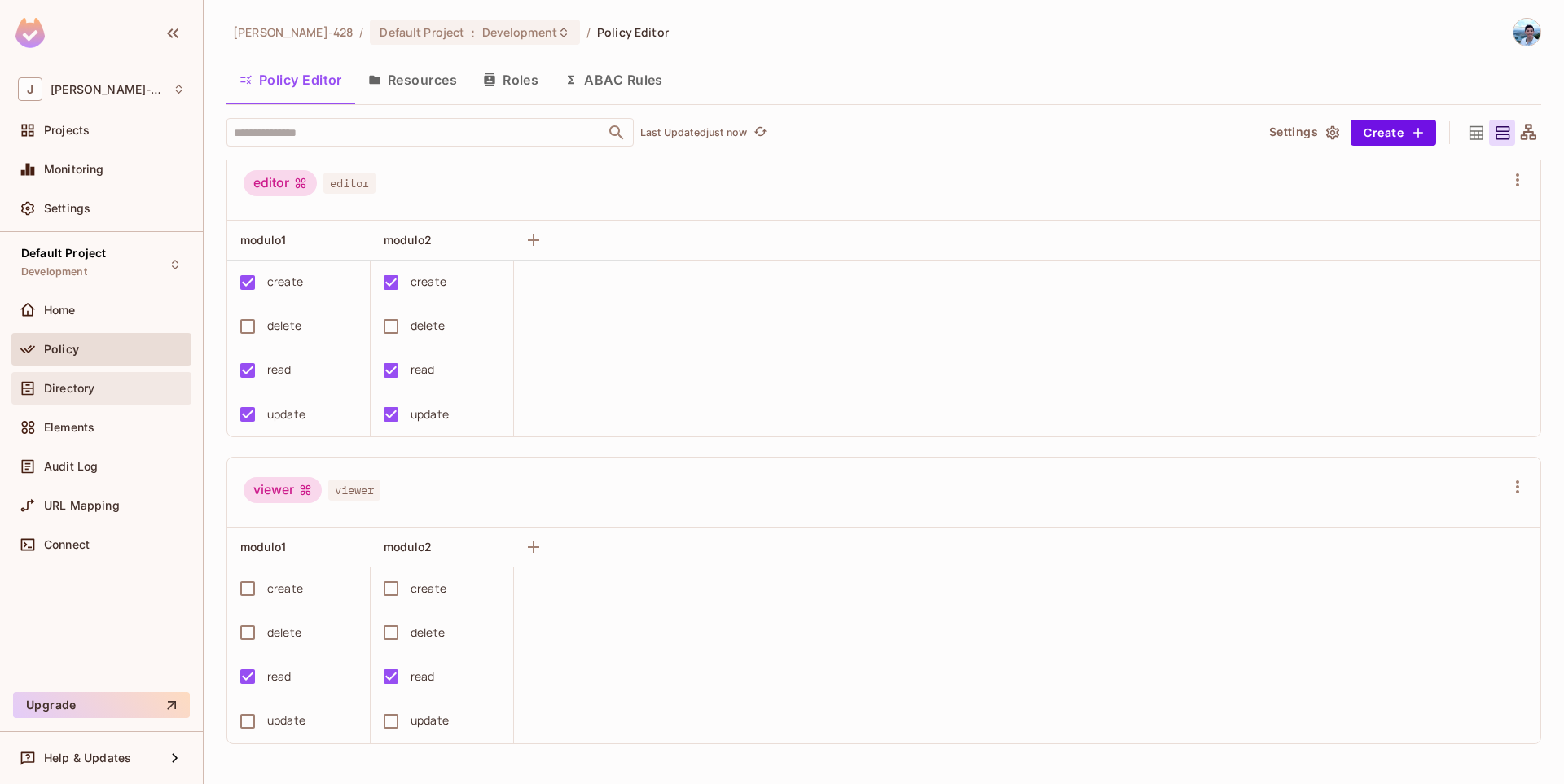
click at [95, 400] on div "Directory" at bounding box center [101, 389] width 180 height 33
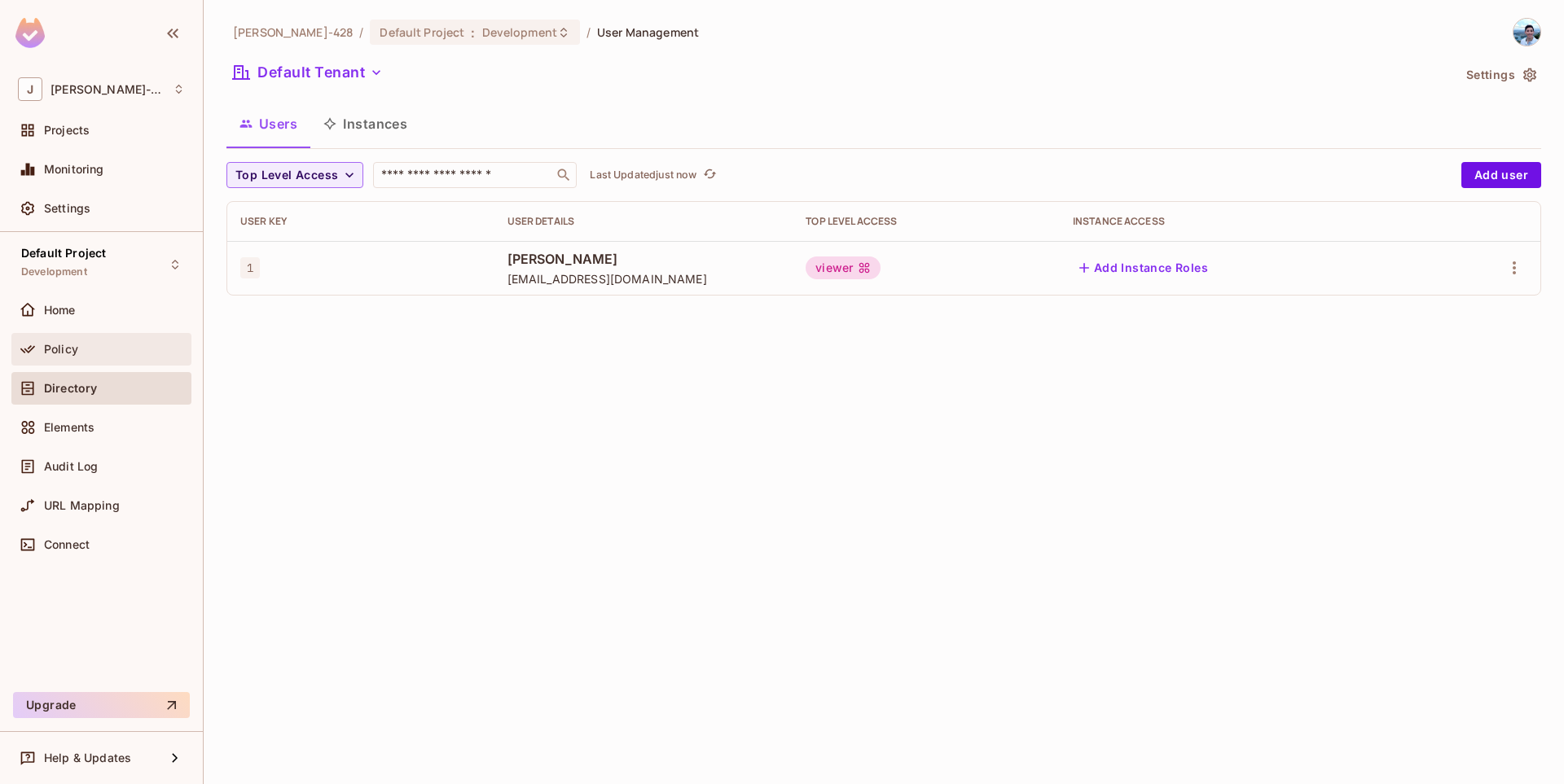
click at [129, 350] on div "Policy" at bounding box center [114, 349] width 141 height 13
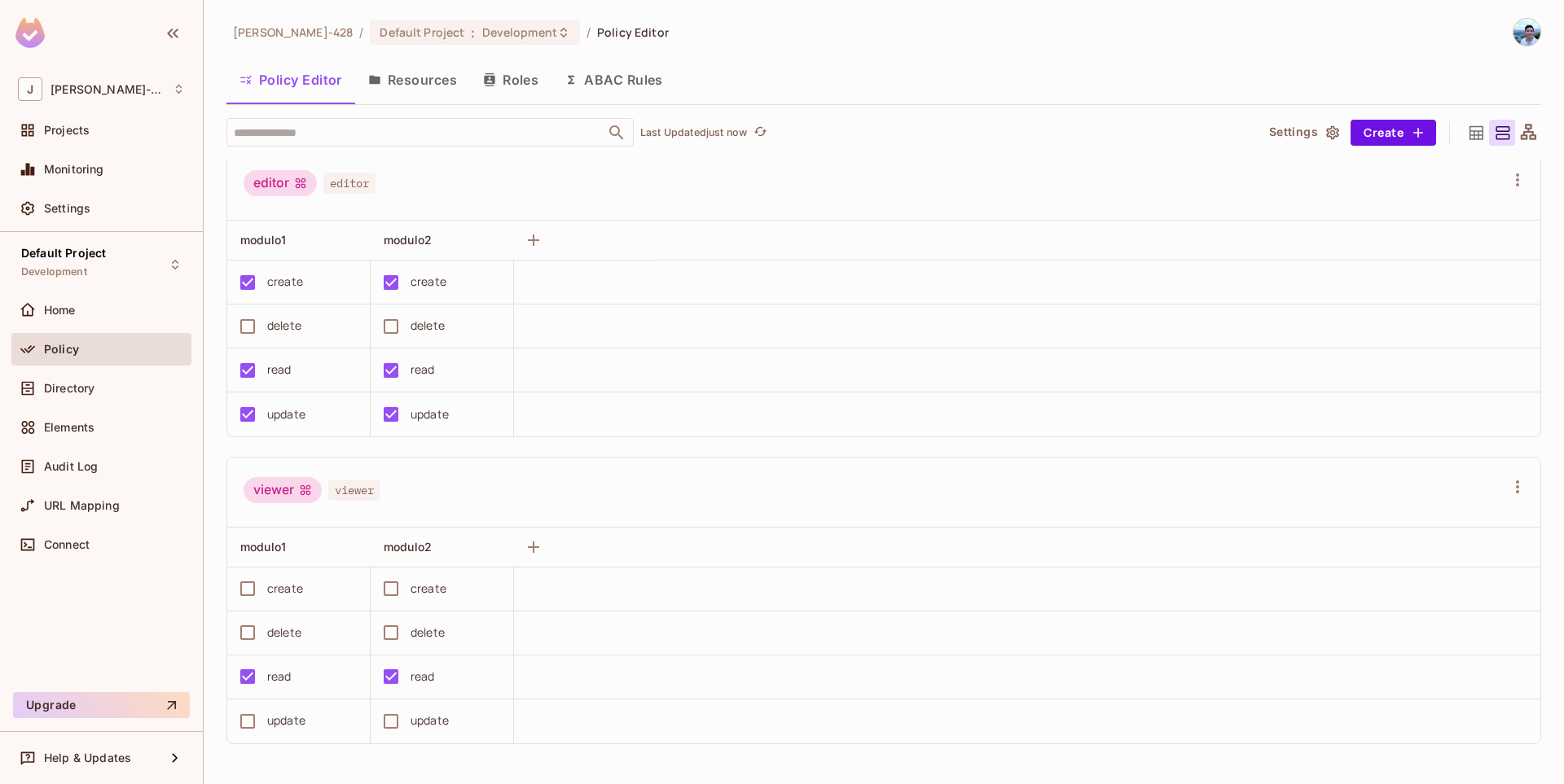
scroll to position [1, 0]
